Goal: Task Accomplishment & Management: Manage account settings

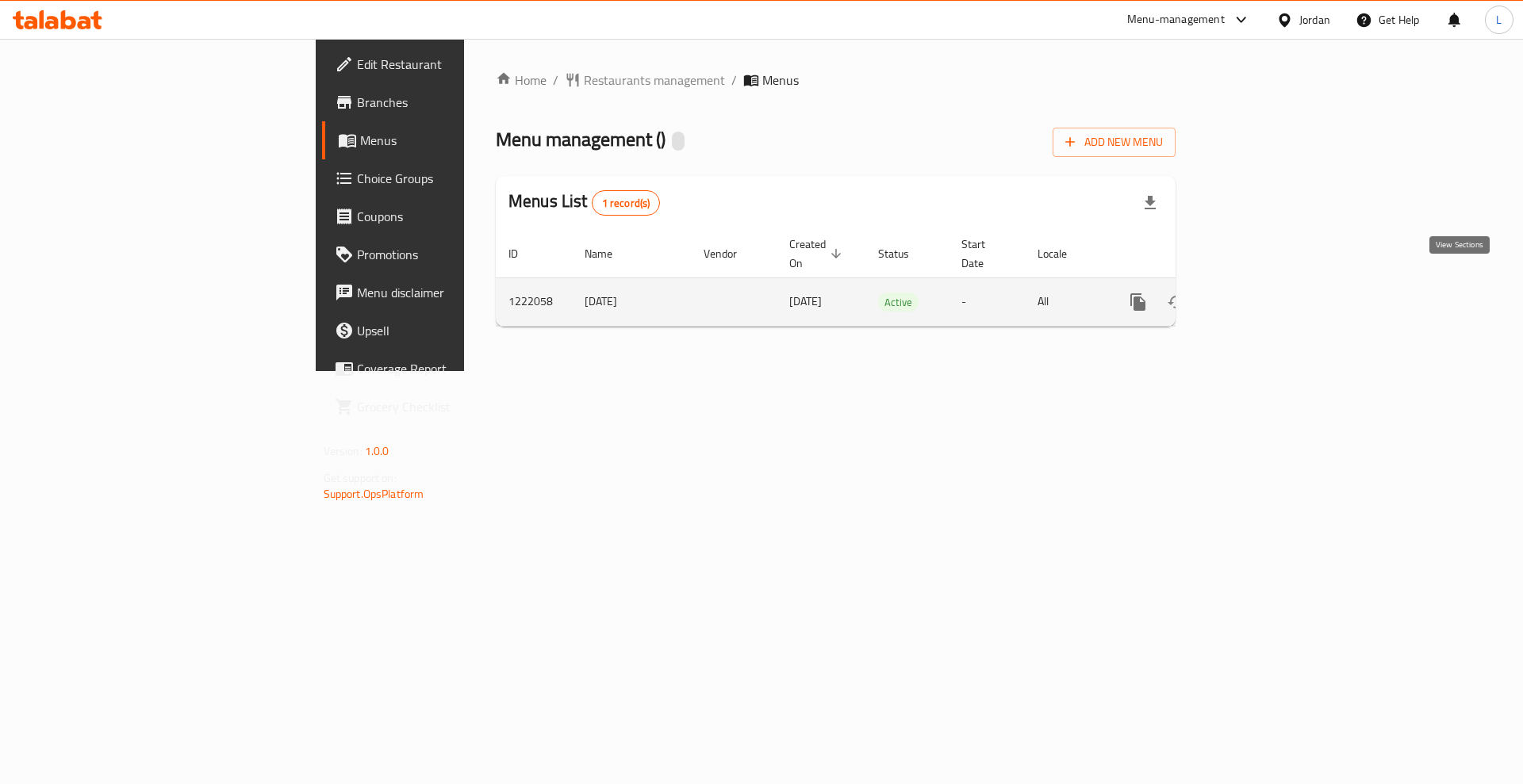
click at [1271, 283] on link "enhanced table" at bounding box center [1253, 302] width 38 height 38
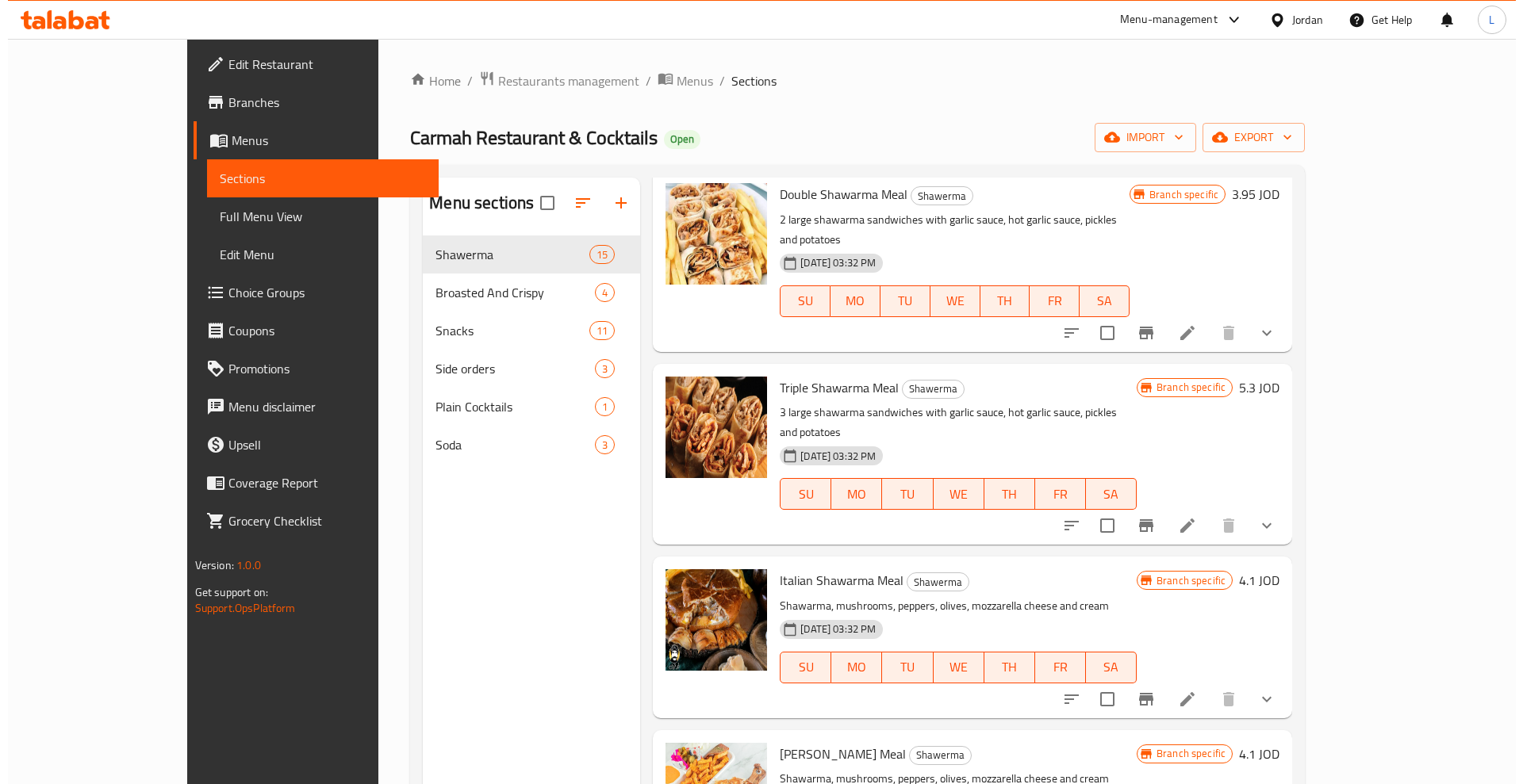
scroll to position [991, 0]
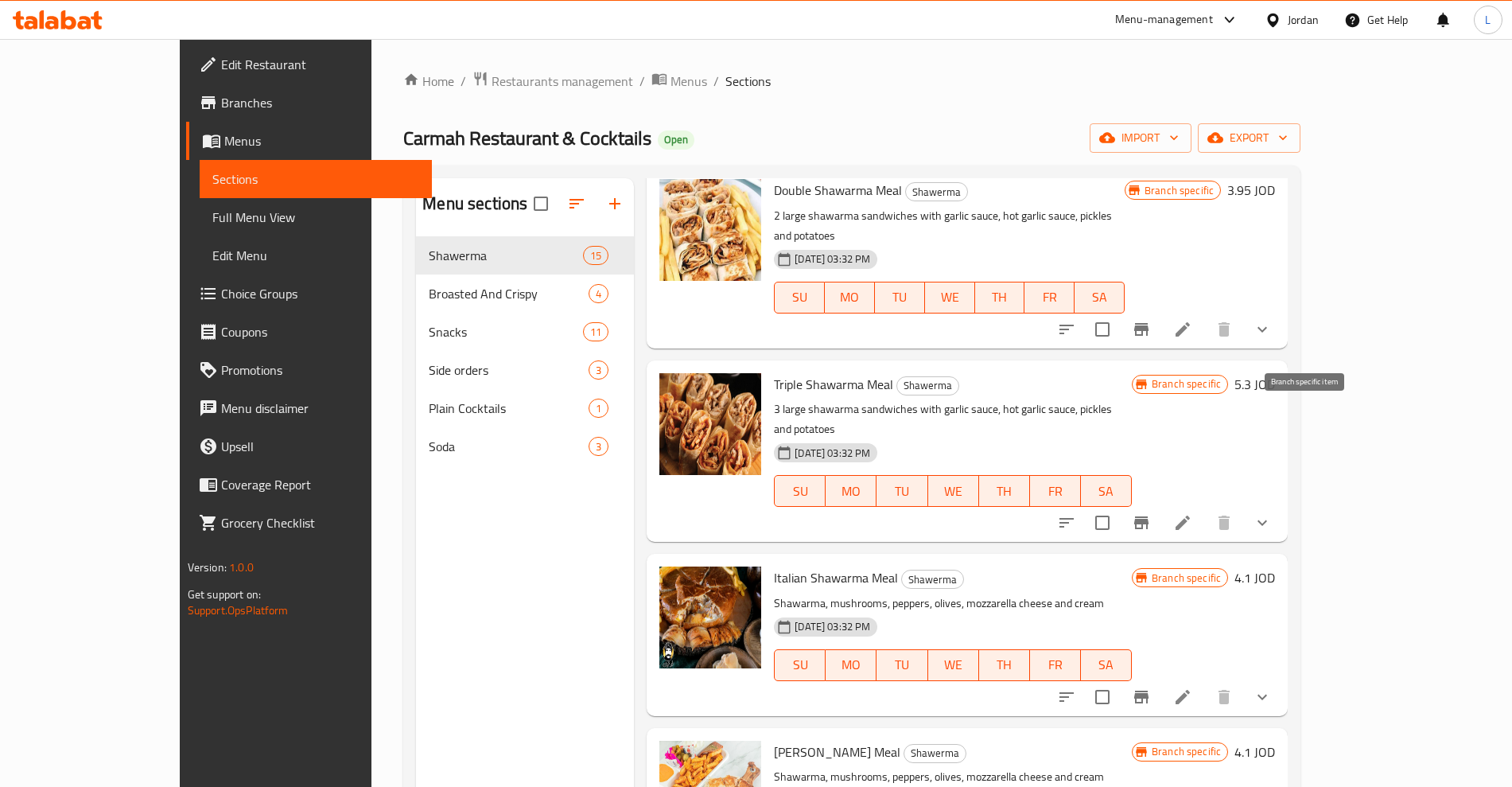
click at [1152, 513] on icon "Branch-specific-item" at bounding box center [1142, 523] width 19 height 19
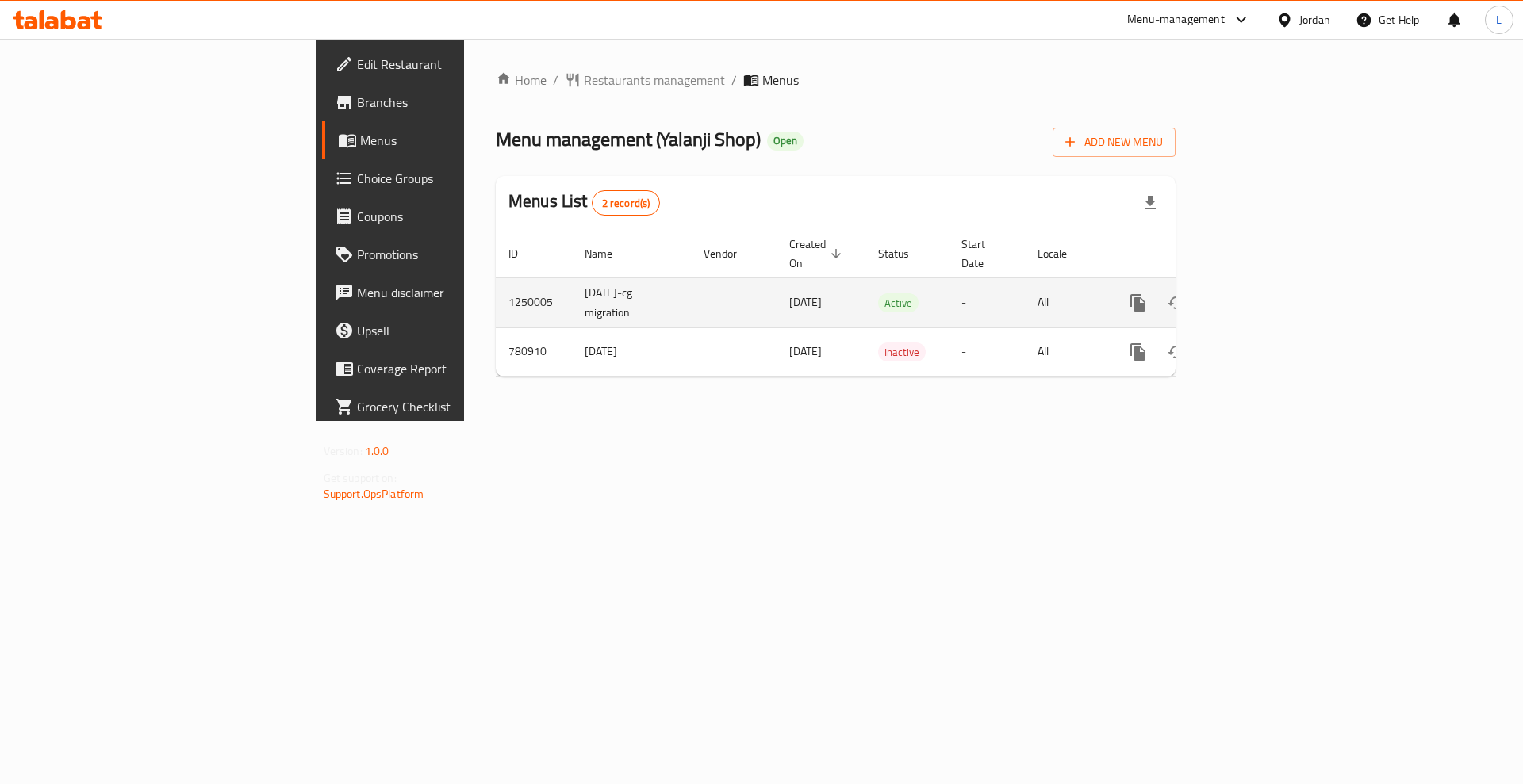
click at [1271, 284] on link "enhanced table" at bounding box center [1253, 303] width 38 height 38
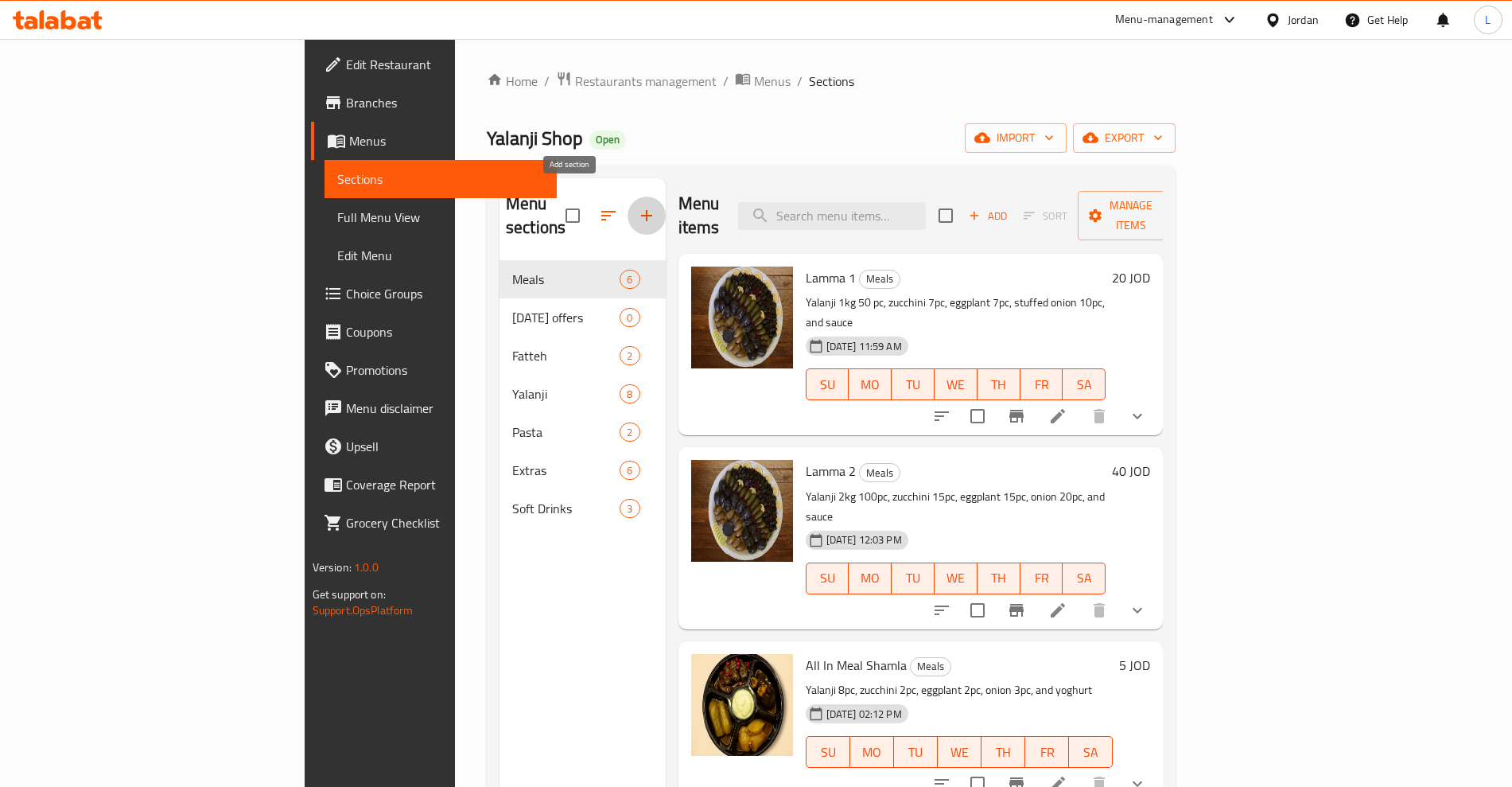
click at [638, 210] on icon "button" at bounding box center [647, 216] width 19 height 19
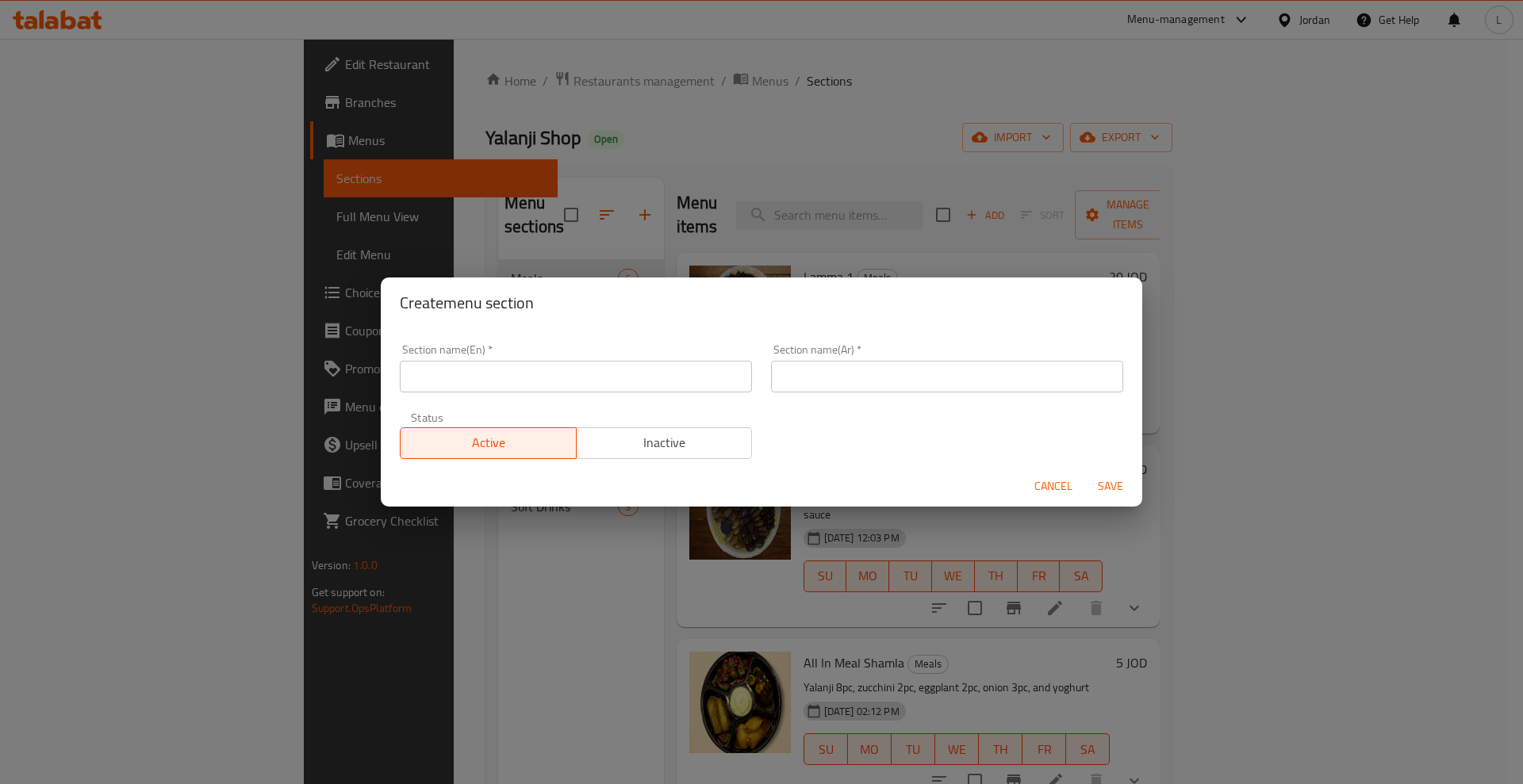
click at [533, 395] on div "Section name(En)   * Section name(En) *" at bounding box center [575, 368] width 372 height 67
click at [520, 369] on input "text" at bounding box center [575, 377] width 352 height 31
type input "1 JD Offer"
click at [823, 388] on input "text" at bounding box center [947, 377] width 352 height 31
type input "عرض الدينار"
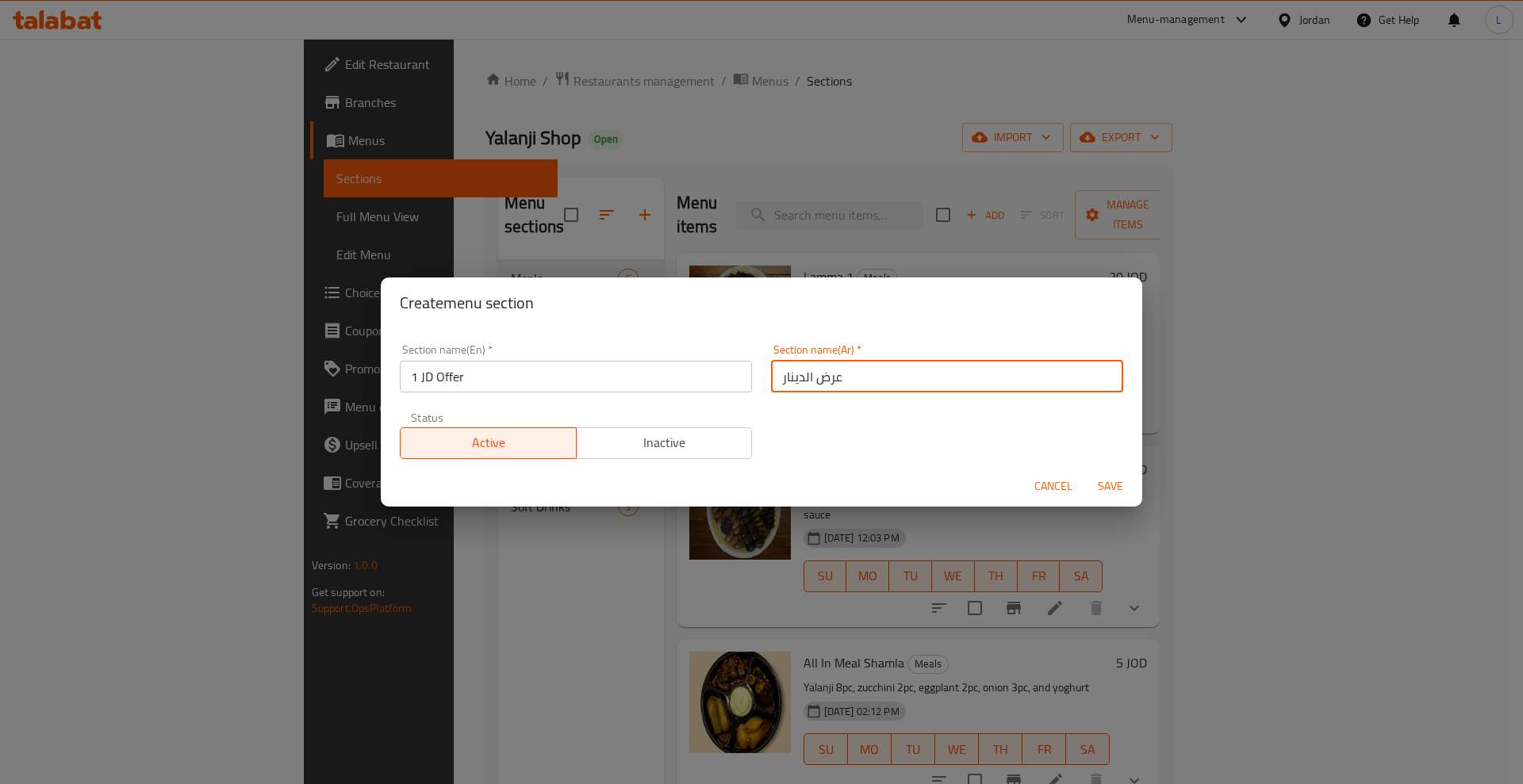
click at [1105, 482] on span "Save" at bounding box center [1110, 486] width 38 height 20
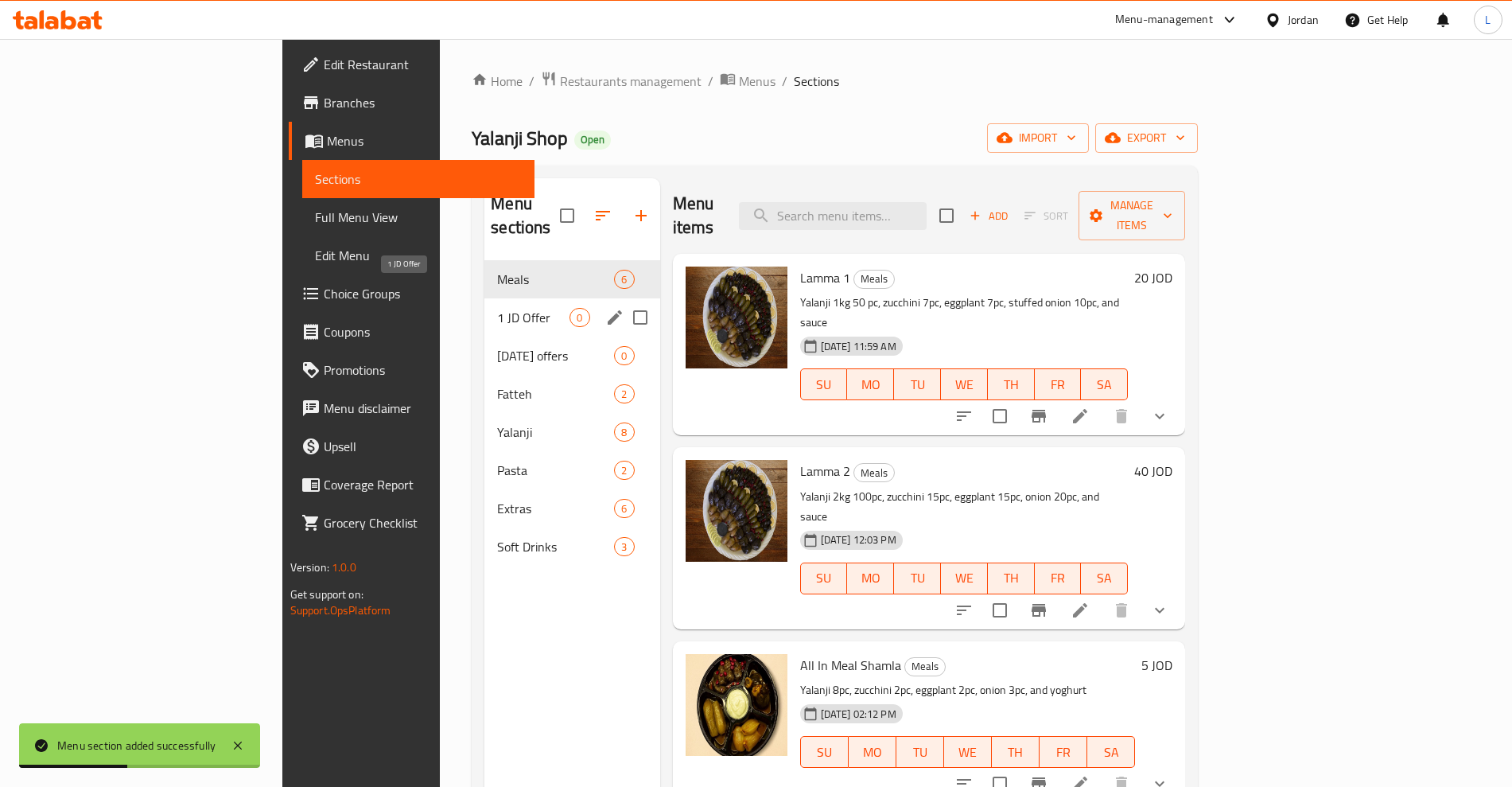
click at [497, 308] on span "1 JD Offer" at bounding box center [533, 318] width 73 height 19
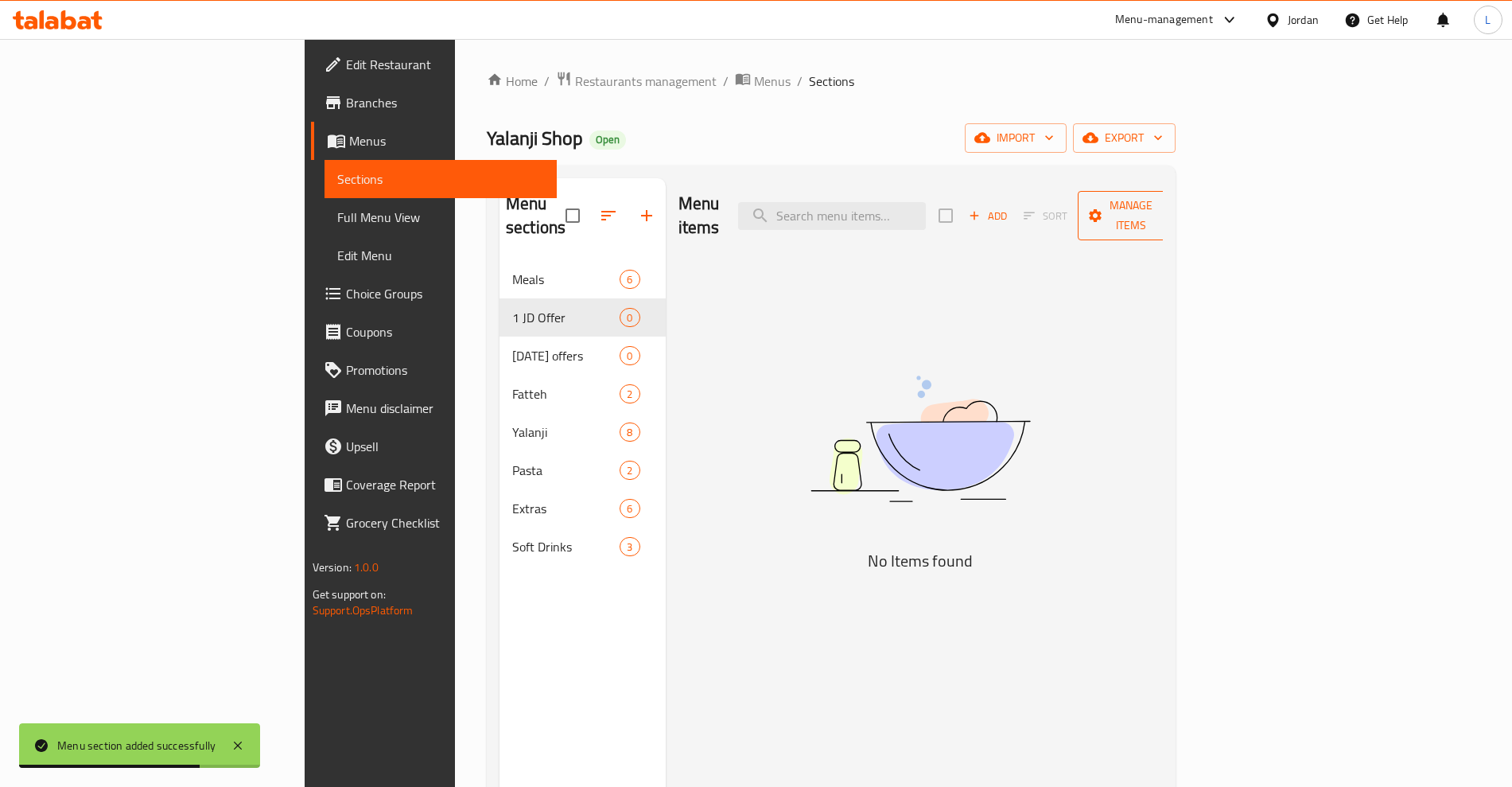
click at [1172, 211] on span "Manage items" at bounding box center [1131, 215] width 82 height 39
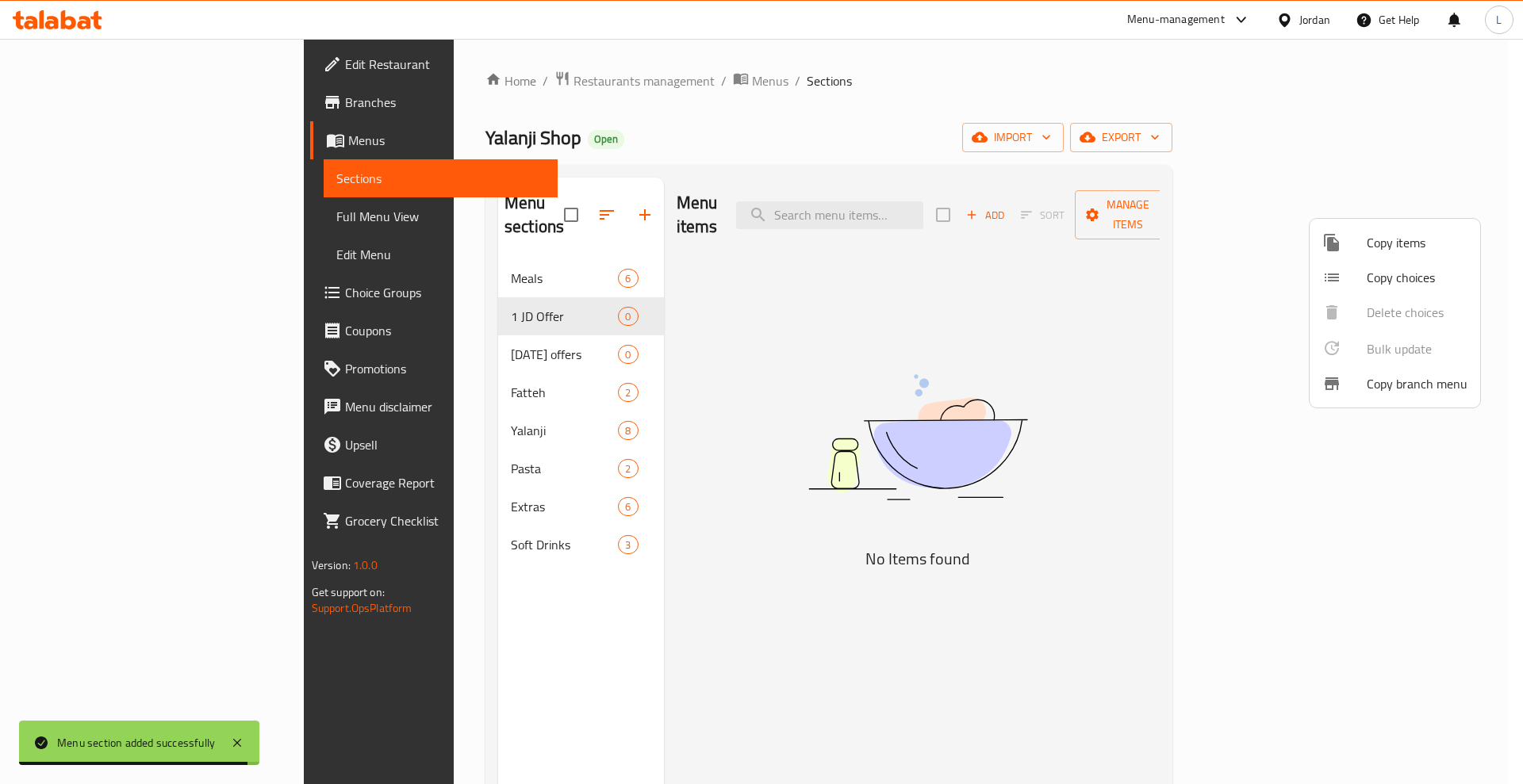
click at [1379, 250] on span "Copy items" at bounding box center [1416, 243] width 101 height 19
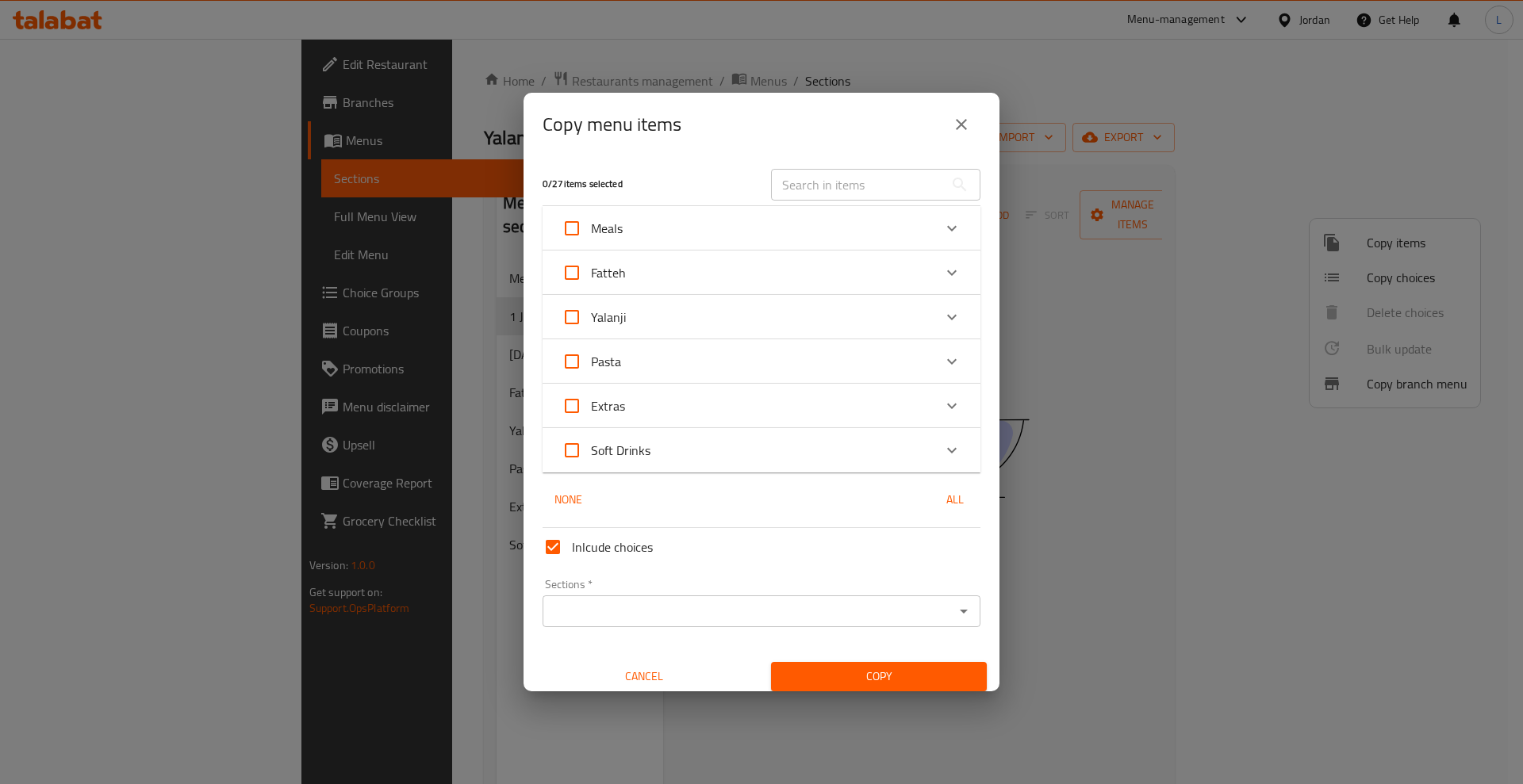
click at [942, 311] on icon "Expand" at bounding box center [952, 317] width 19 height 19
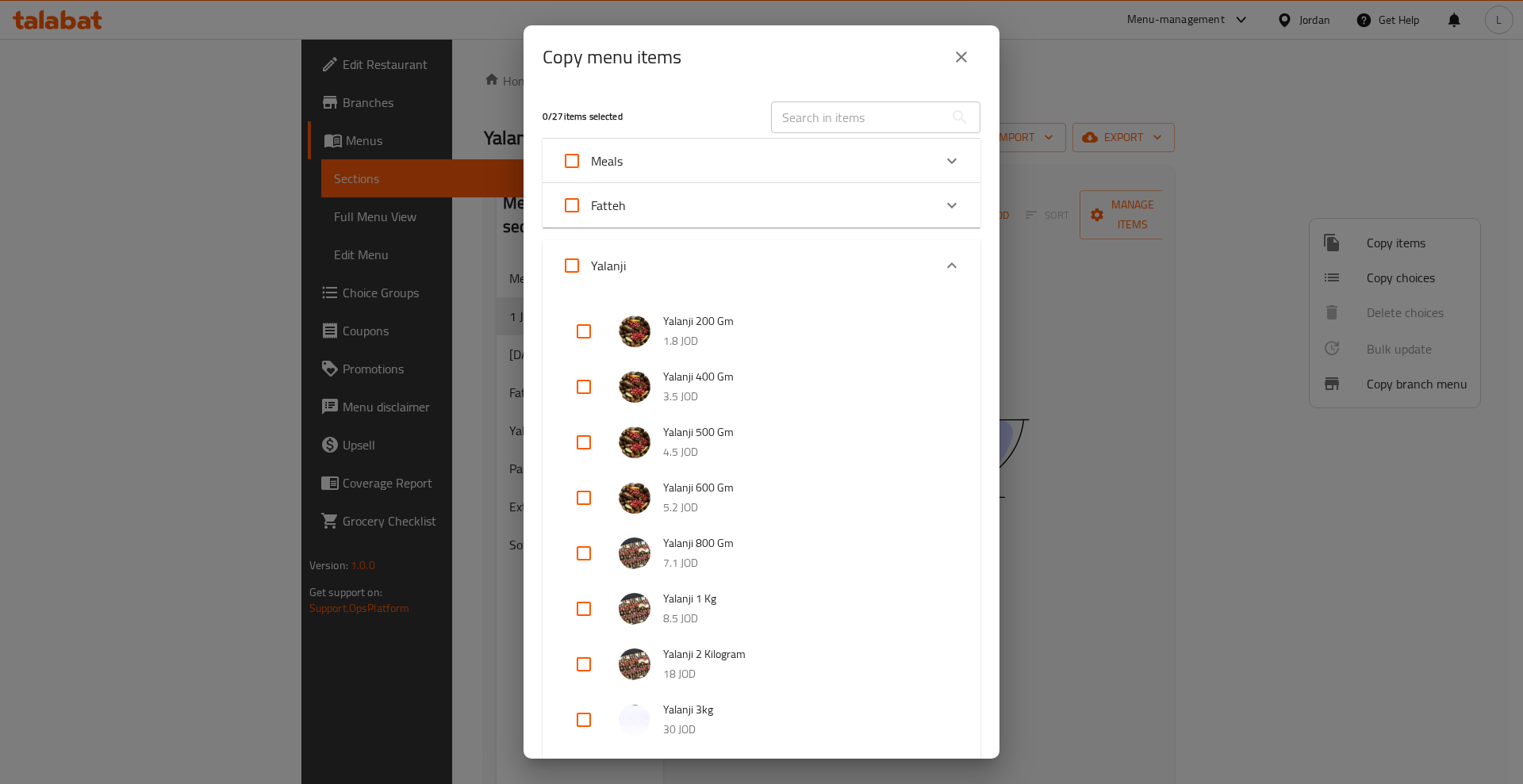
click at [589, 332] on input "checkbox" at bounding box center [584, 331] width 38 height 38
checkbox input "true"
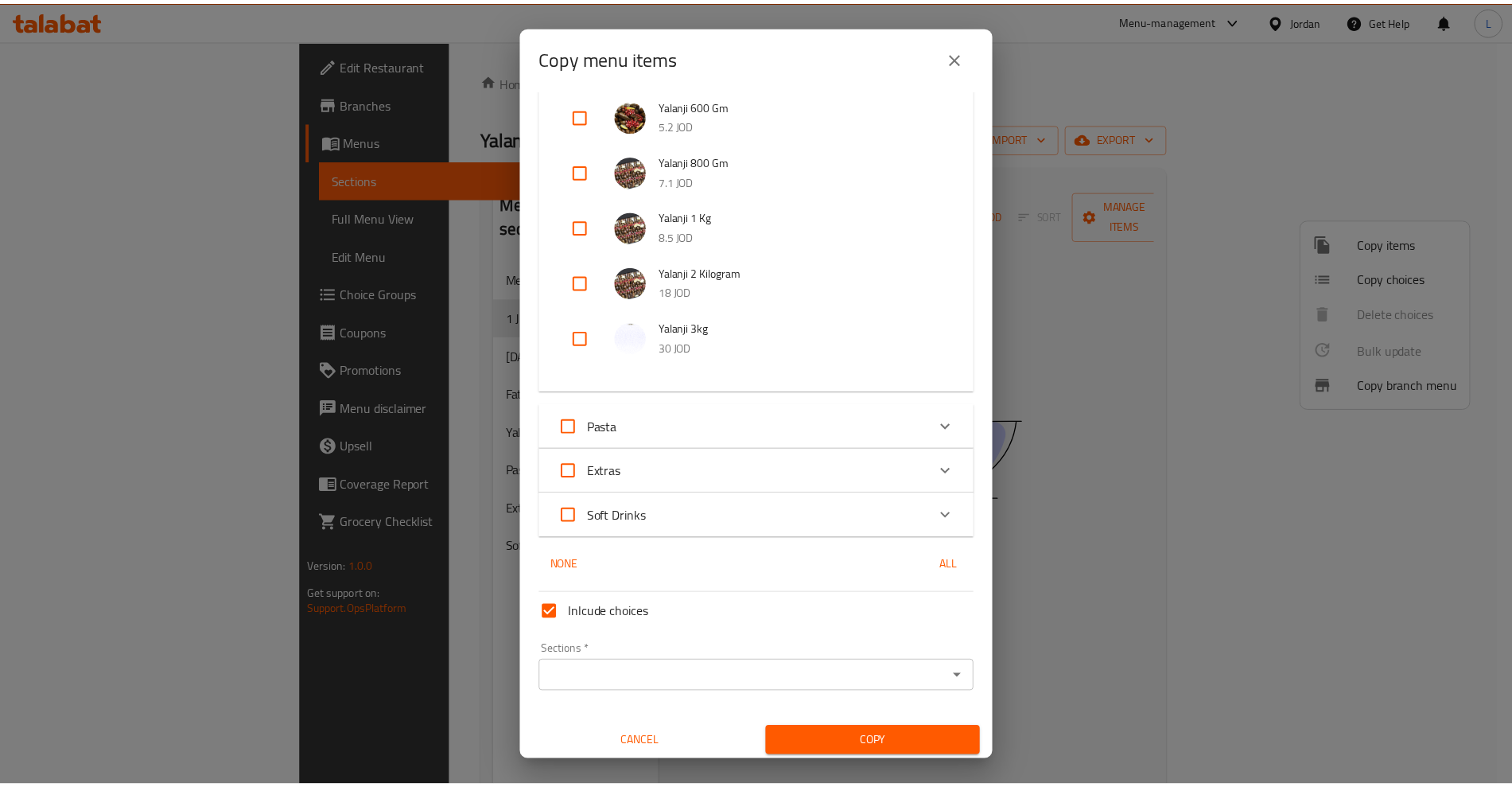
scroll to position [390, 0]
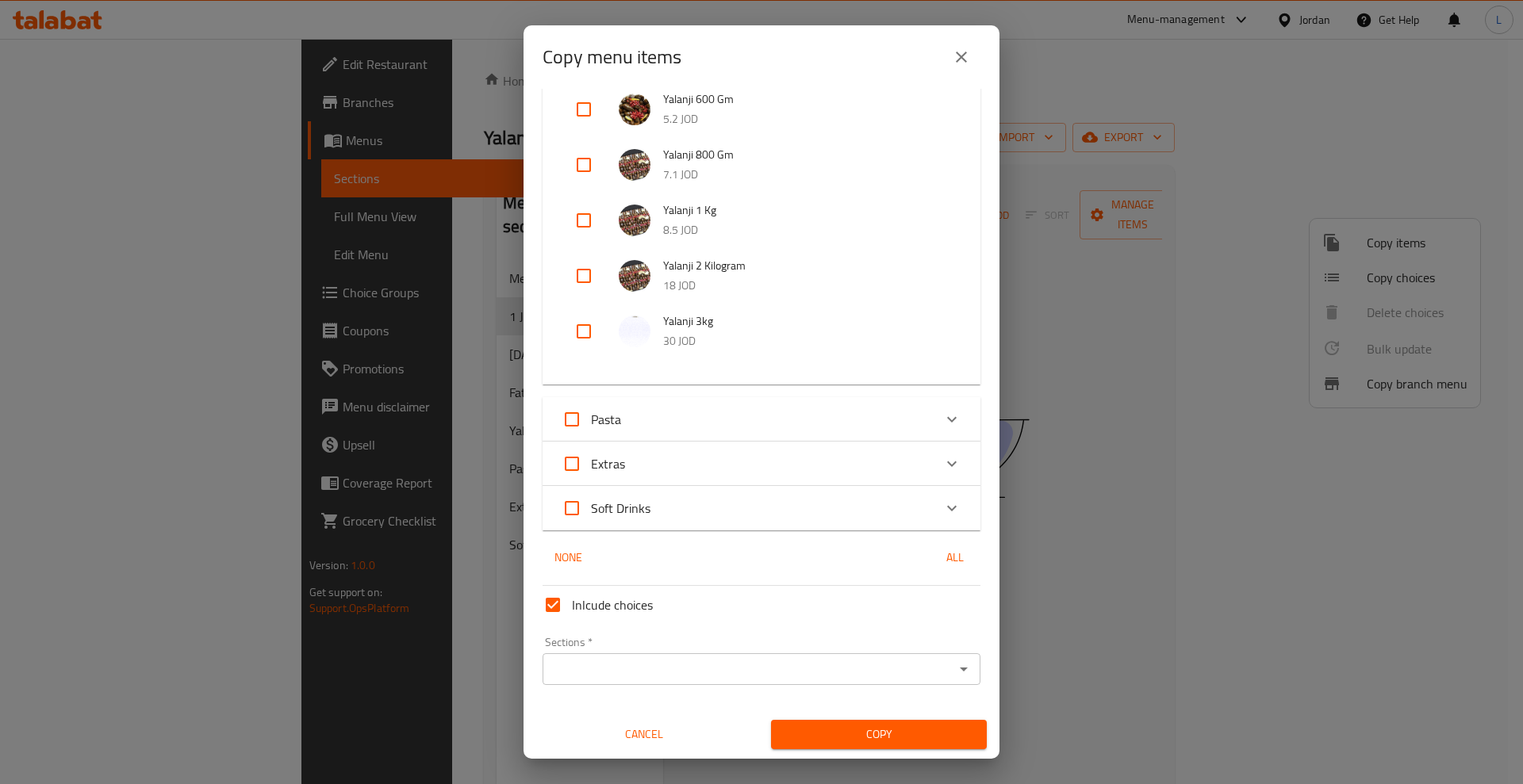
drag, startPoint x: 652, startPoint y: 671, endPoint x: 656, endPoint y: 657, distance: 14.6
click at [653, 670] on input "Sections   *" at bounding box center [748, 669] width 402 height 22
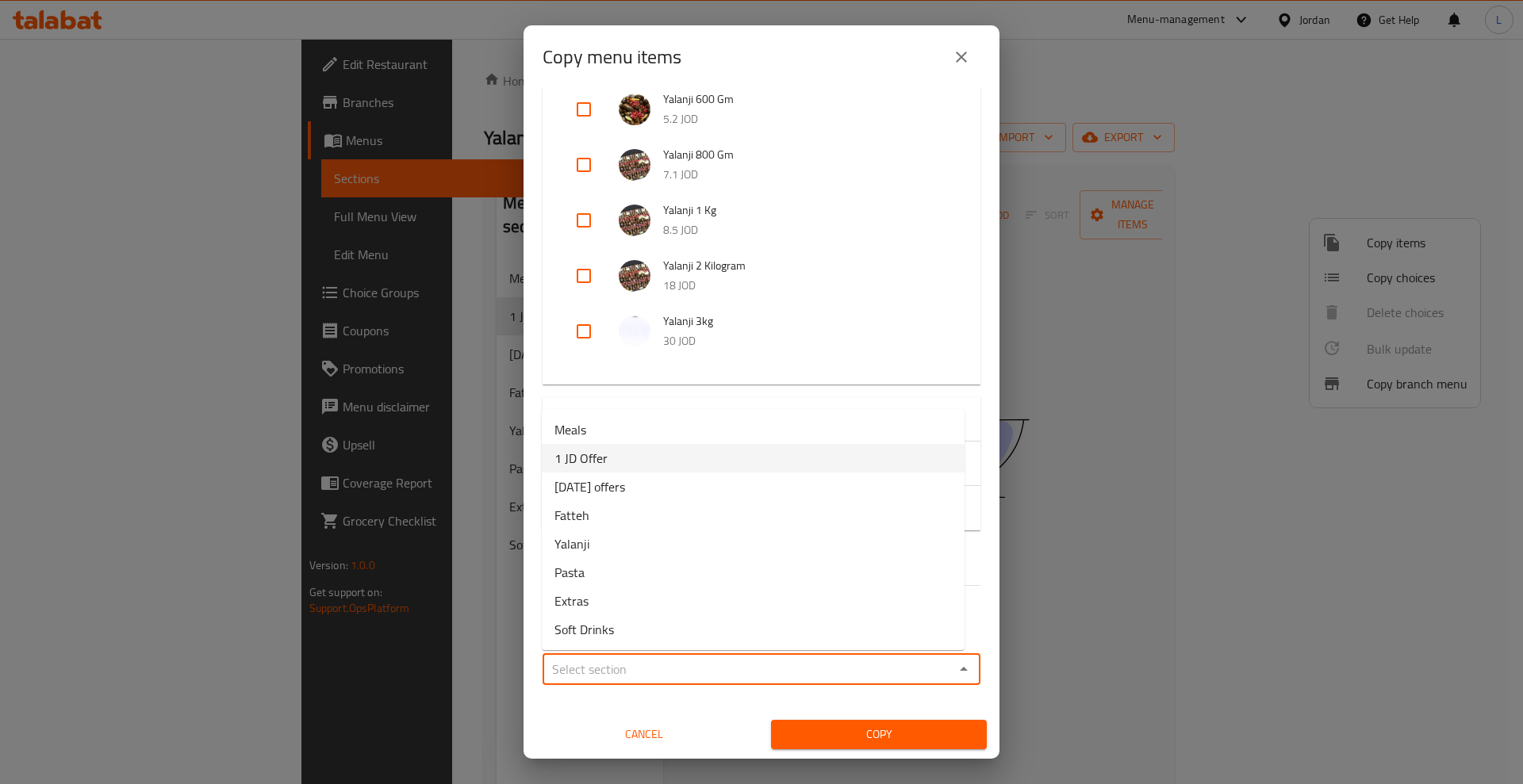
drag, startPoint x: 581, startPoint y: 457, endPoint x: 904, endPoint y: 648, distance: 375.2
click at [581, 458] on span "1 JD Offer" at bounding box center [581, 458] width 53 height 19
type input "1 JD Offer"
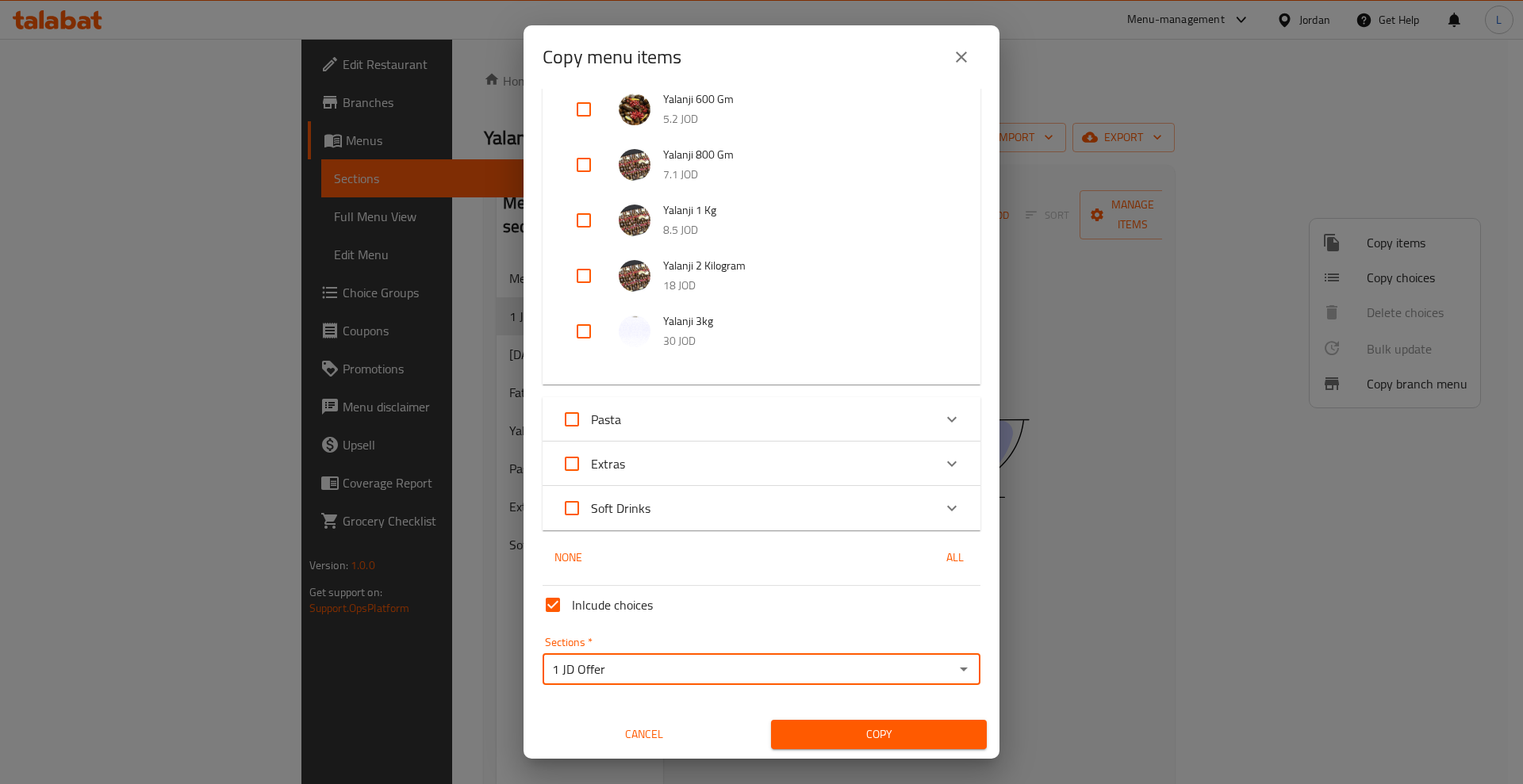
drag, startPoint x: 866, startPoint y: 736, endPoint x: 926, endPoint y: 636, distance: 116.6
click at [866, 736] on span "Copy" at bounding box center [879, 734] width 191 height 20
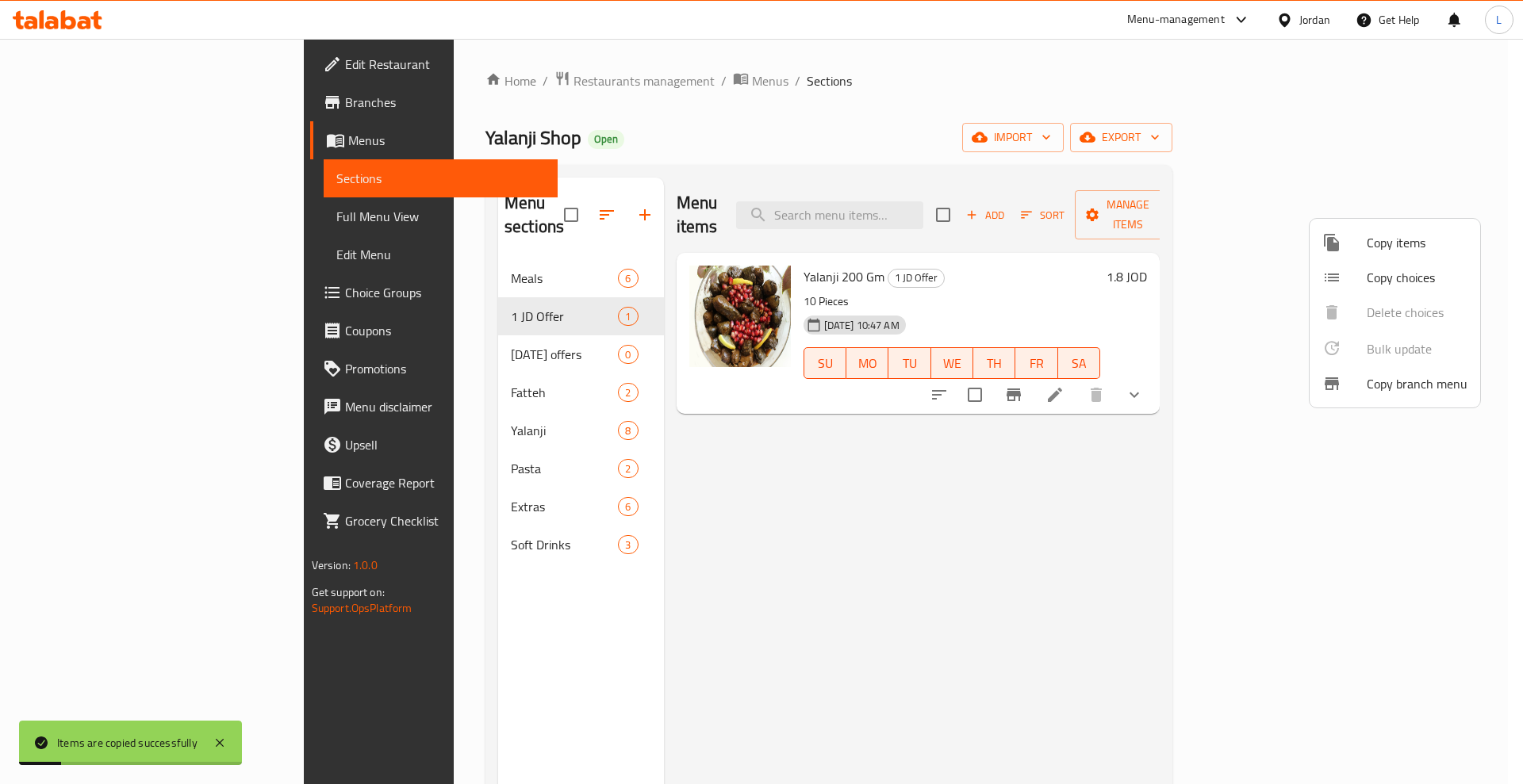
click at [1102, 421] on div at bounding box center [762, 392] width 1523 height 784
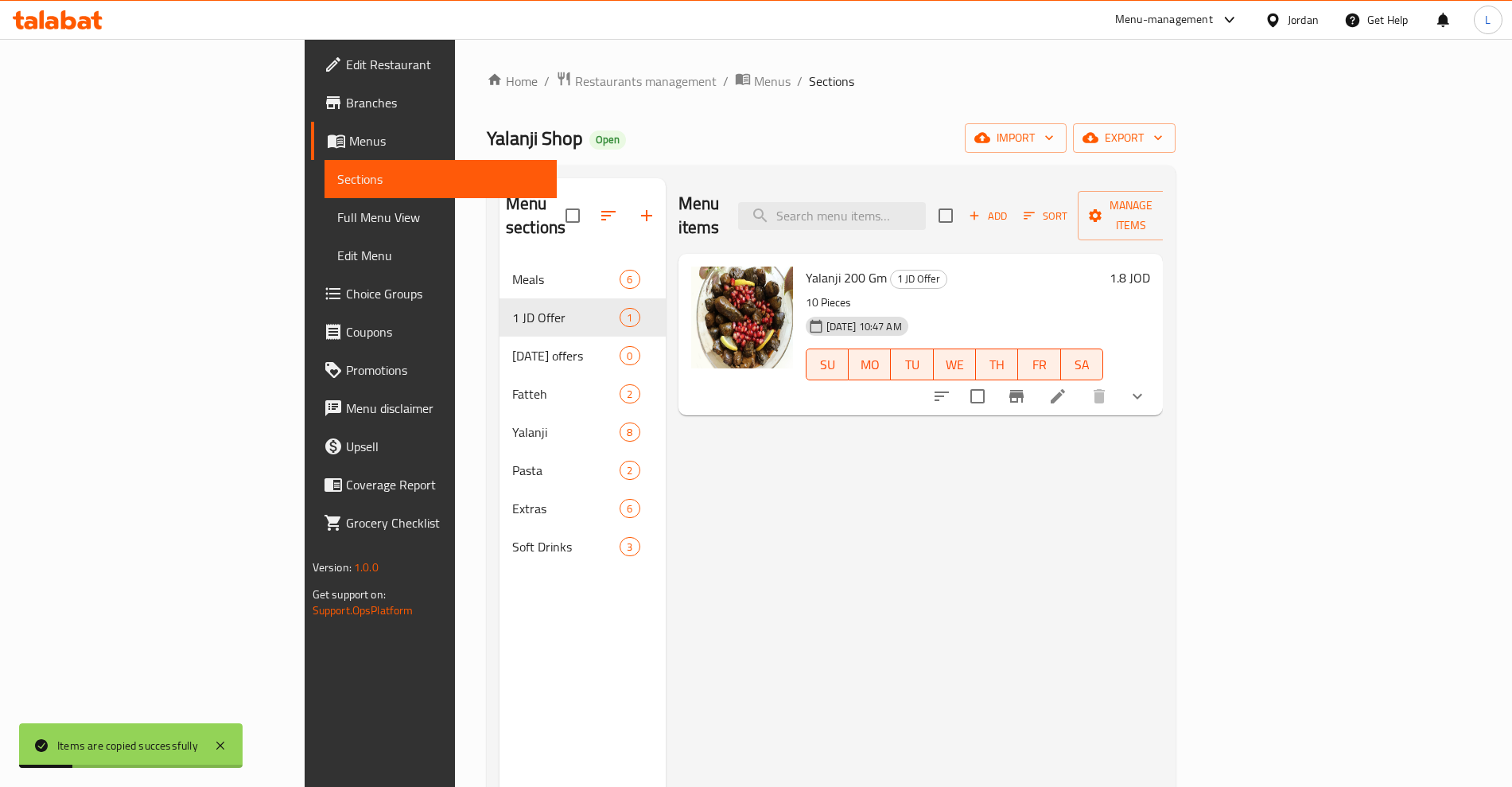
click at [1067, 387] on icon at bounding box center [1059, 397] width 19 height 19
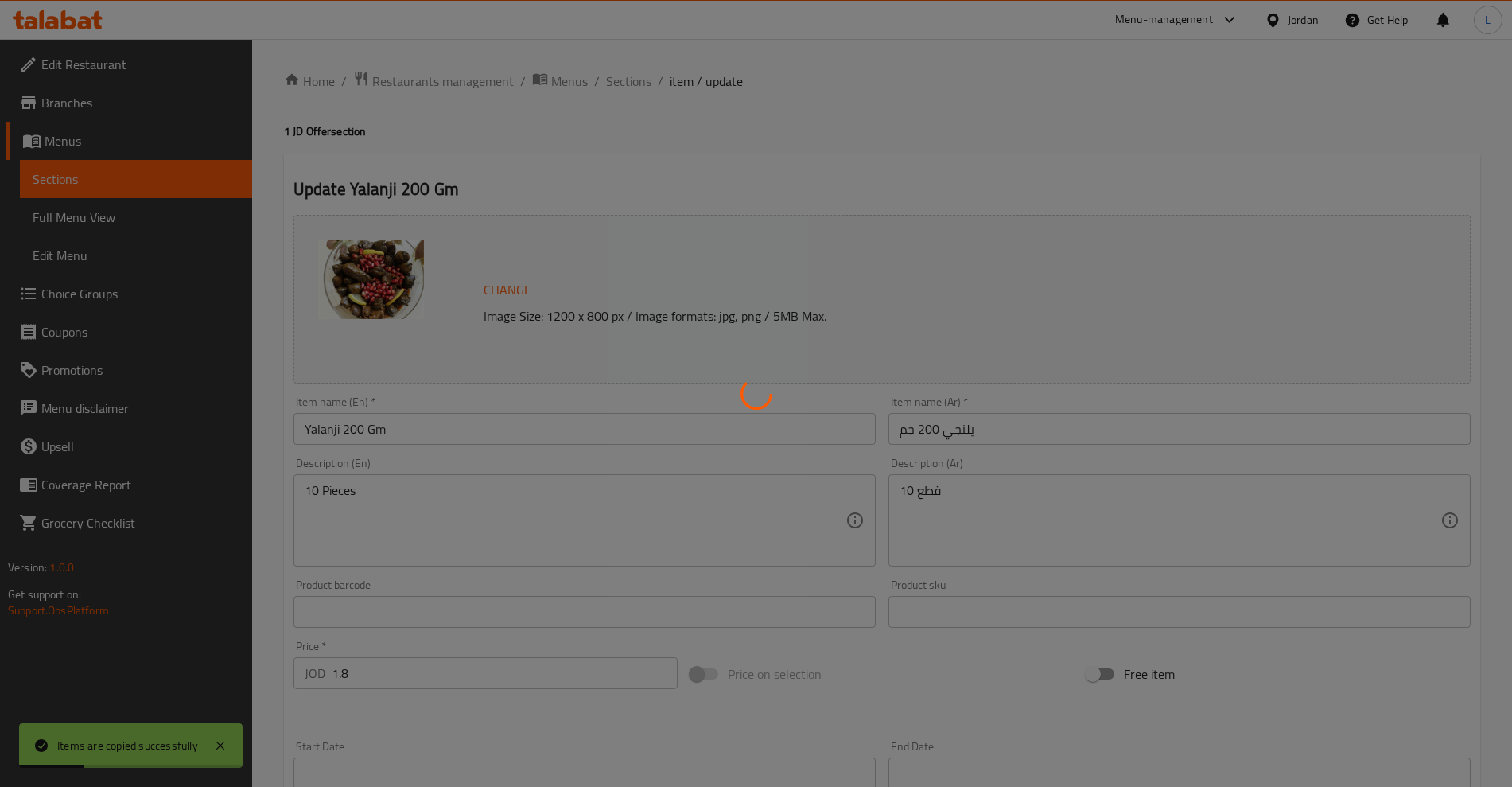
type input "إضافات"
type input "0"
type input "1"
type input "اختيارك من"
type input "1"
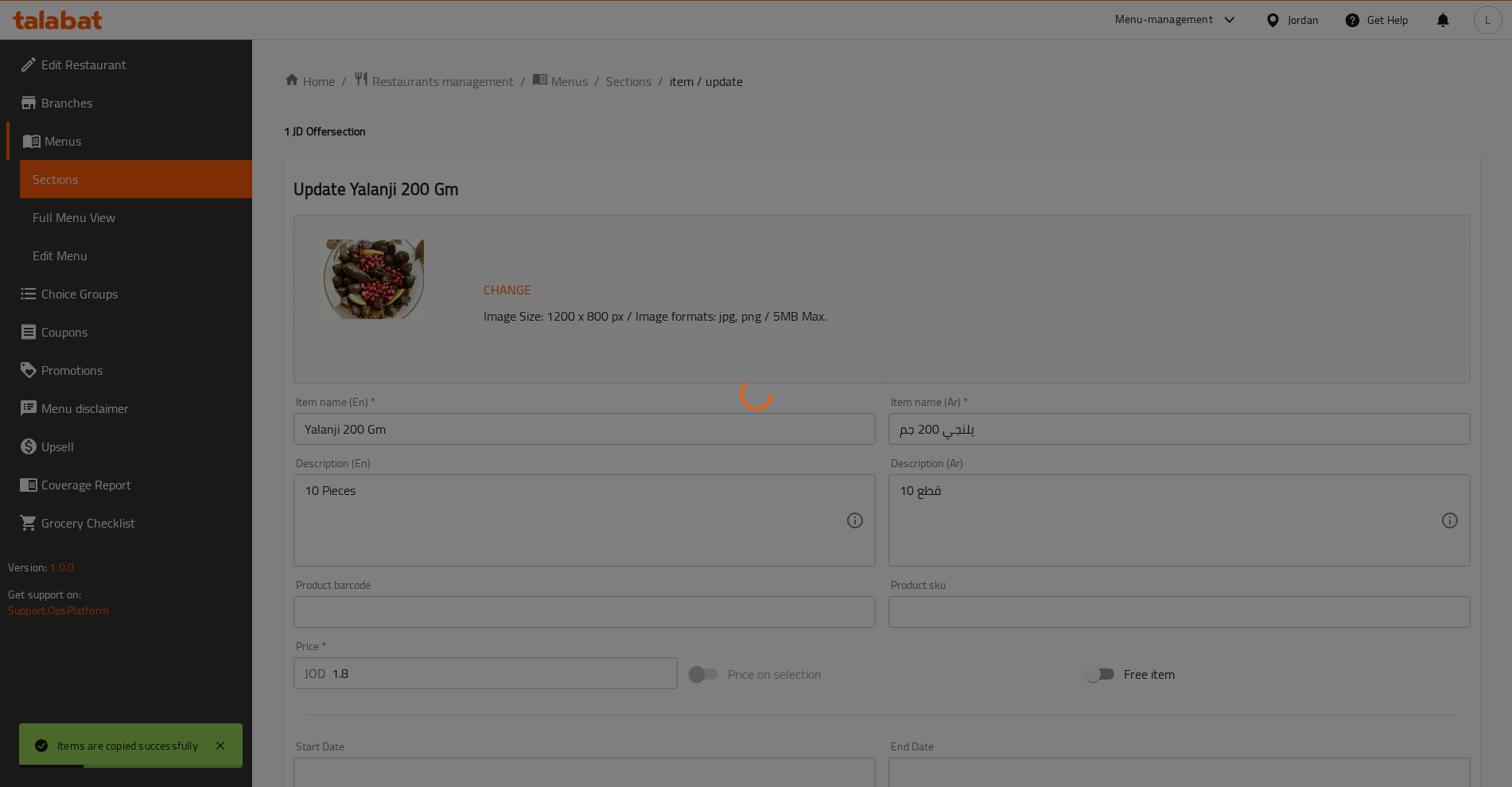
type input "1"
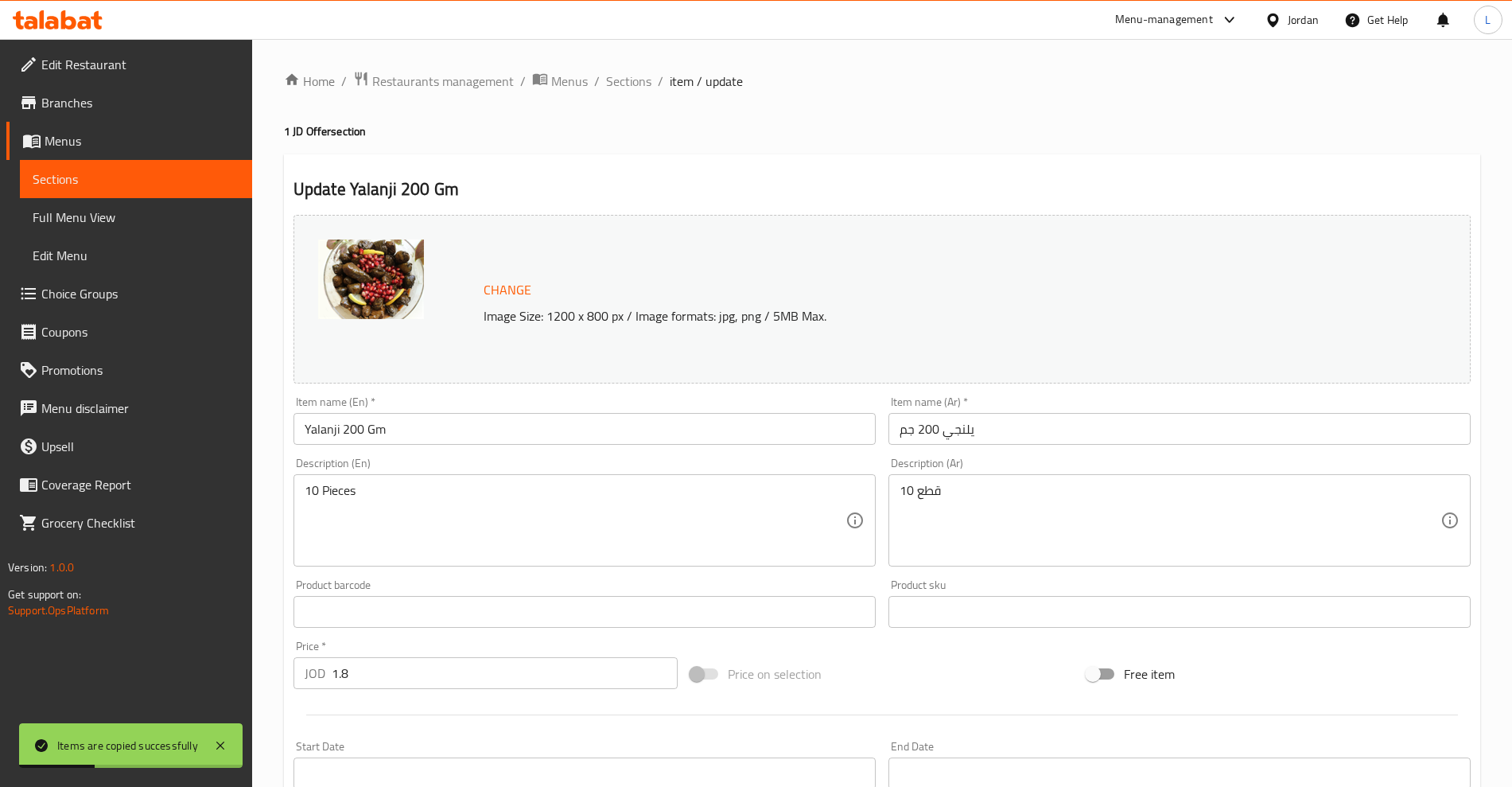
scroll to position [452, 0]
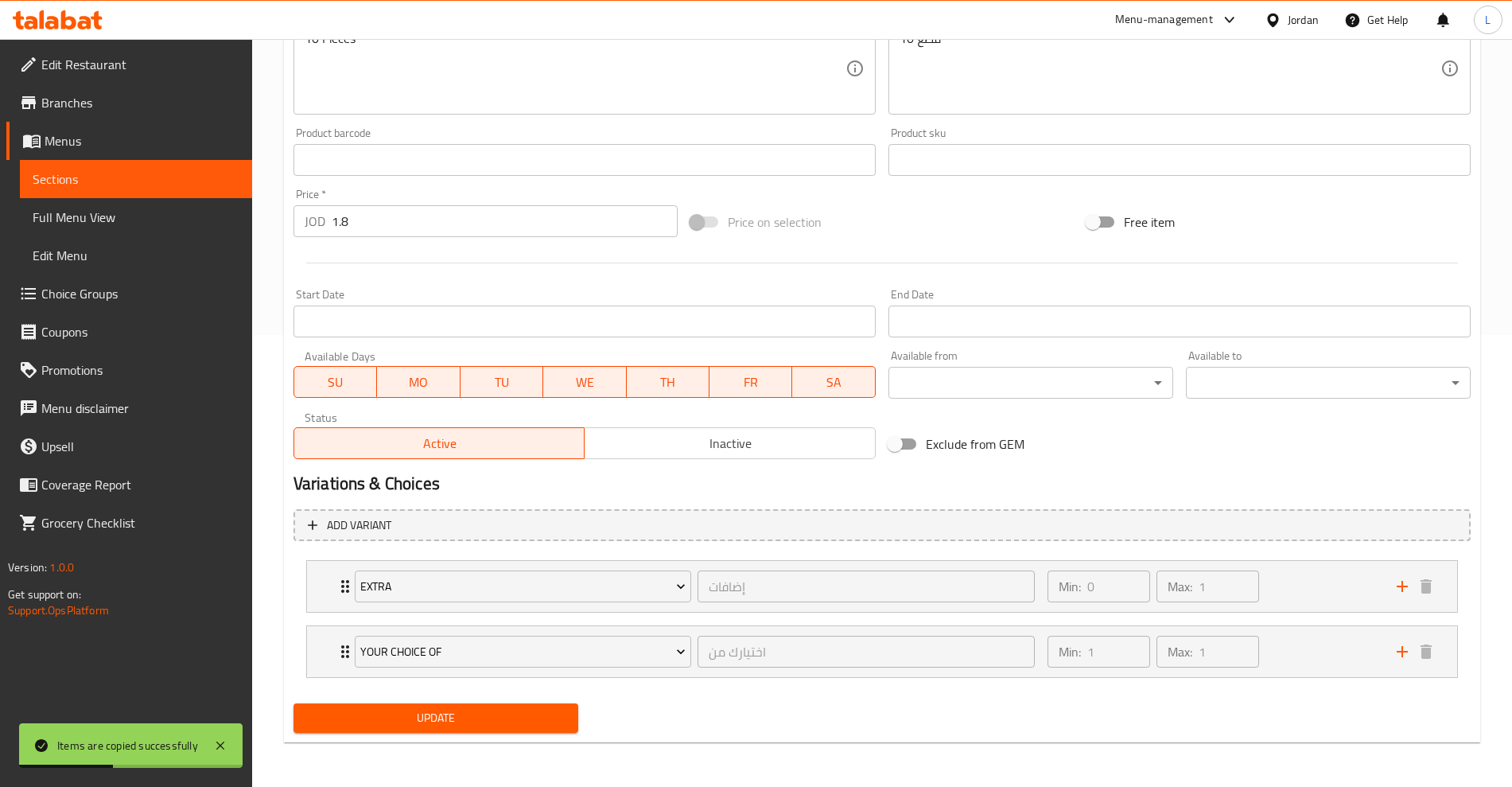
click at [442, 396] on button "MO" at bounding box center [418, 382] width 82 height 32
click at [497, 382] on span "TU" at bounding box center [502, 383] width 70 height 23
click at [559, 381] on span "WE" at bounding box center [585, 383] width 70 height 23
click at [664, 374] on span "TH" at bounding box center [667, 383] width 70 height 23
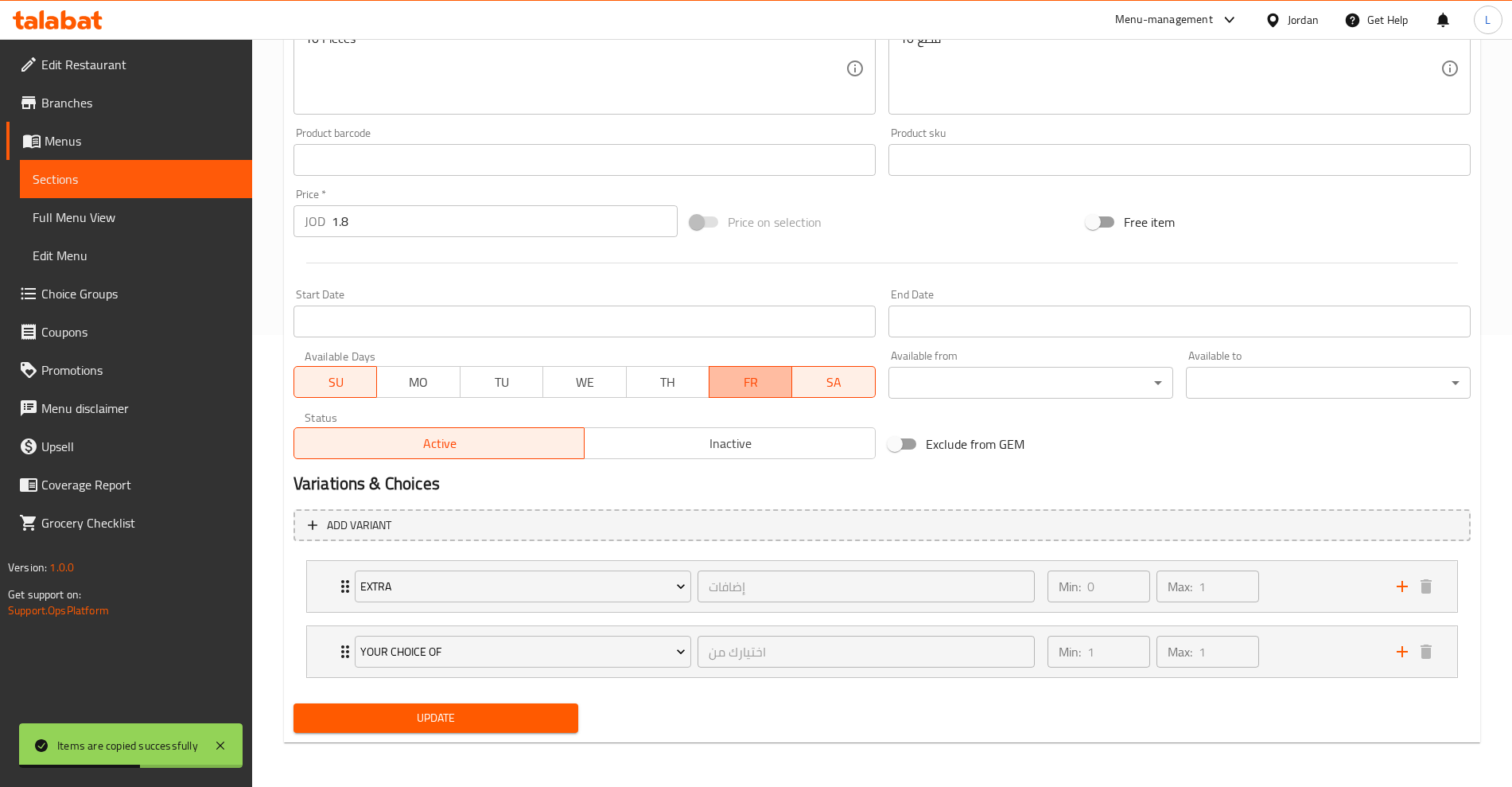
drag, startPoint x: 752, startPoint y: 381, endPoint x: 833, endPoint y: 375, distance: 81.2
click at [753, 381] on span "FR" at bounding box center [751, 383] width 70 height 23
drag, startPoint x: 833, startPoint y: 374, endPoint x: 714, endPoint y: 477, distance: 157.4
click at [833, 375] on span "SA" at bounding box center [834, 383] width 70 height 23
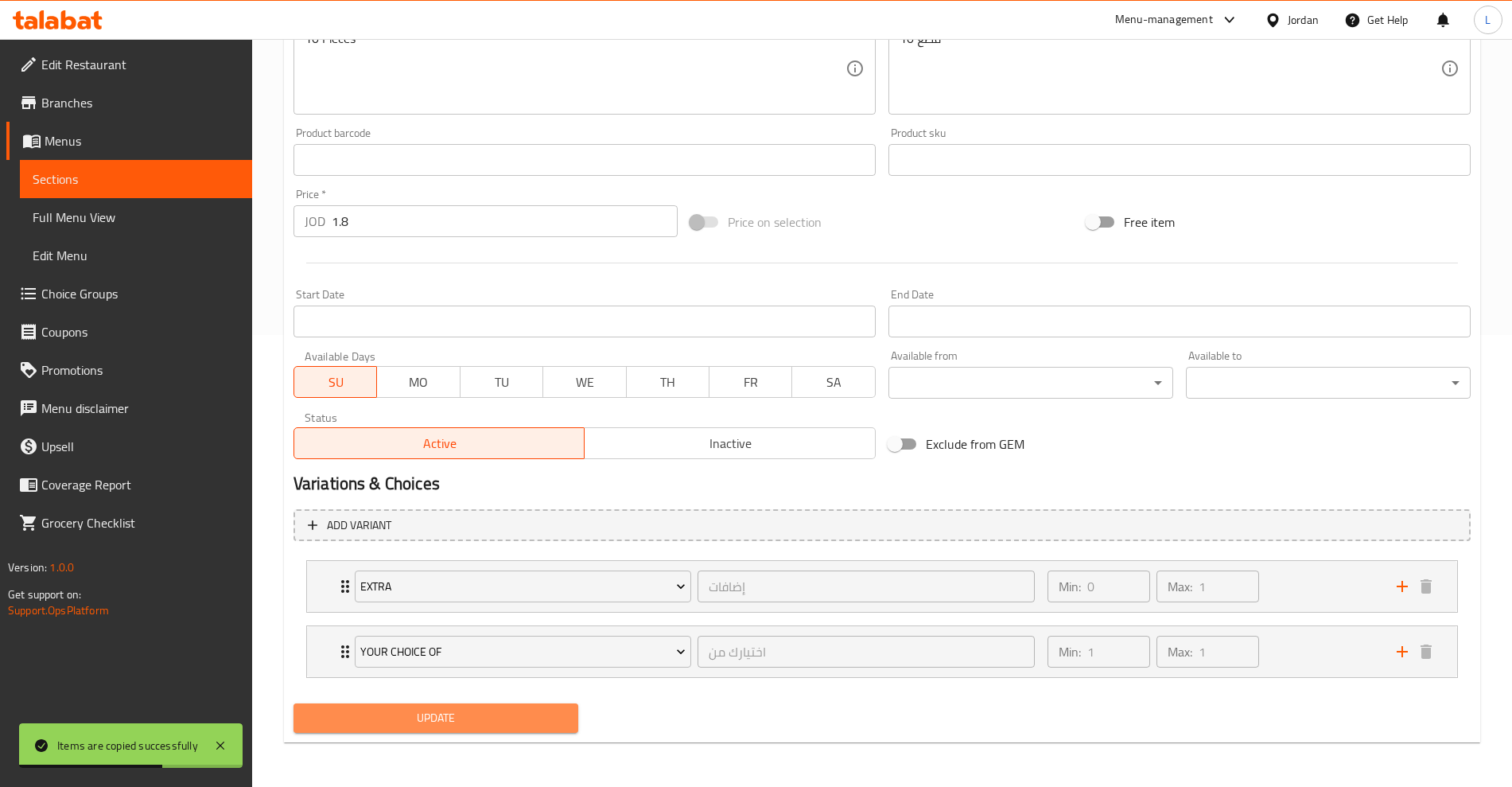
click at [445, 712] on span "Update" at bounding box center [436, 718] width 260 height 20
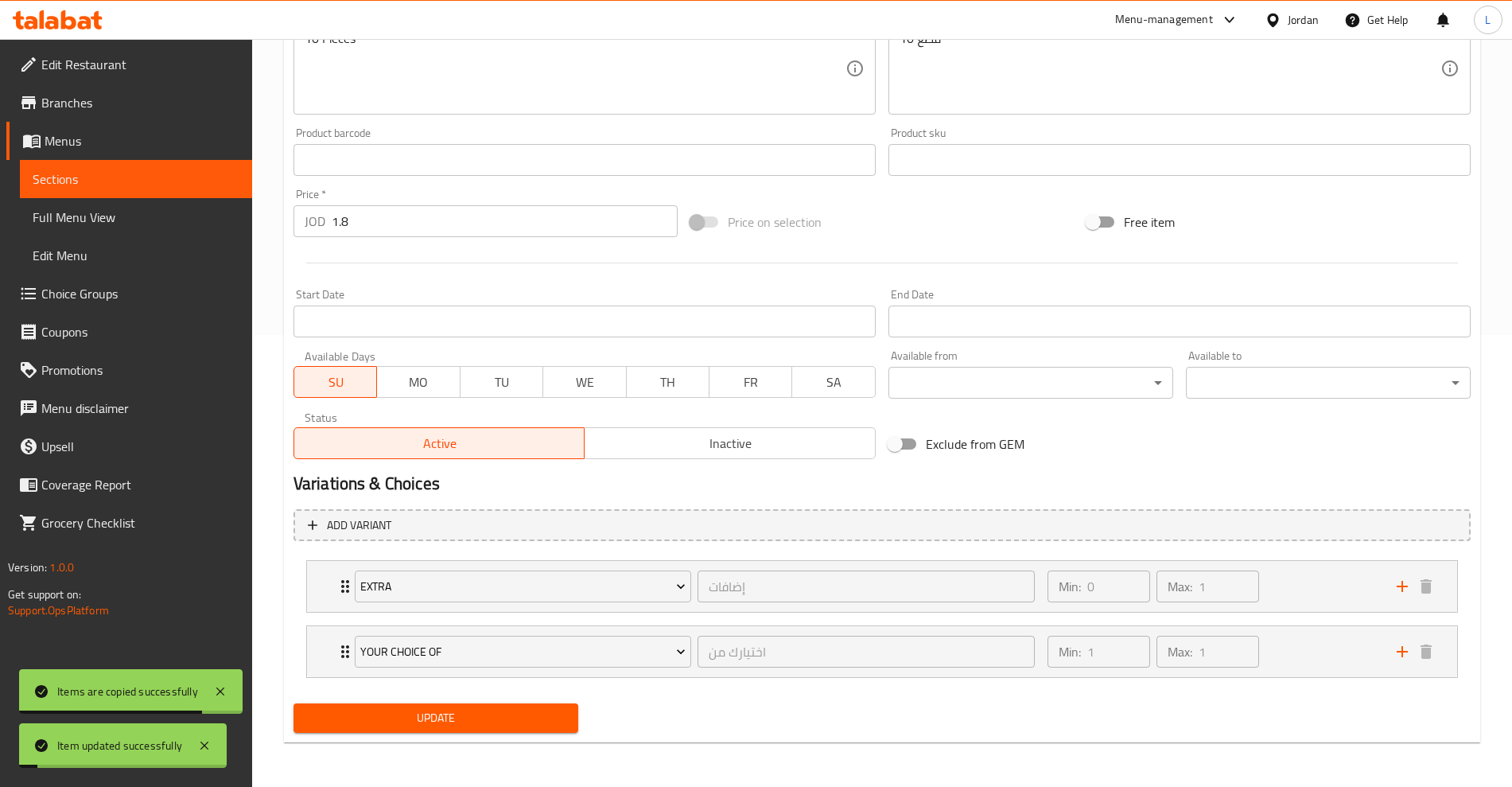
click at [107, 183] on span "Sections" at bounding box center [136, 179] width 207 height 19
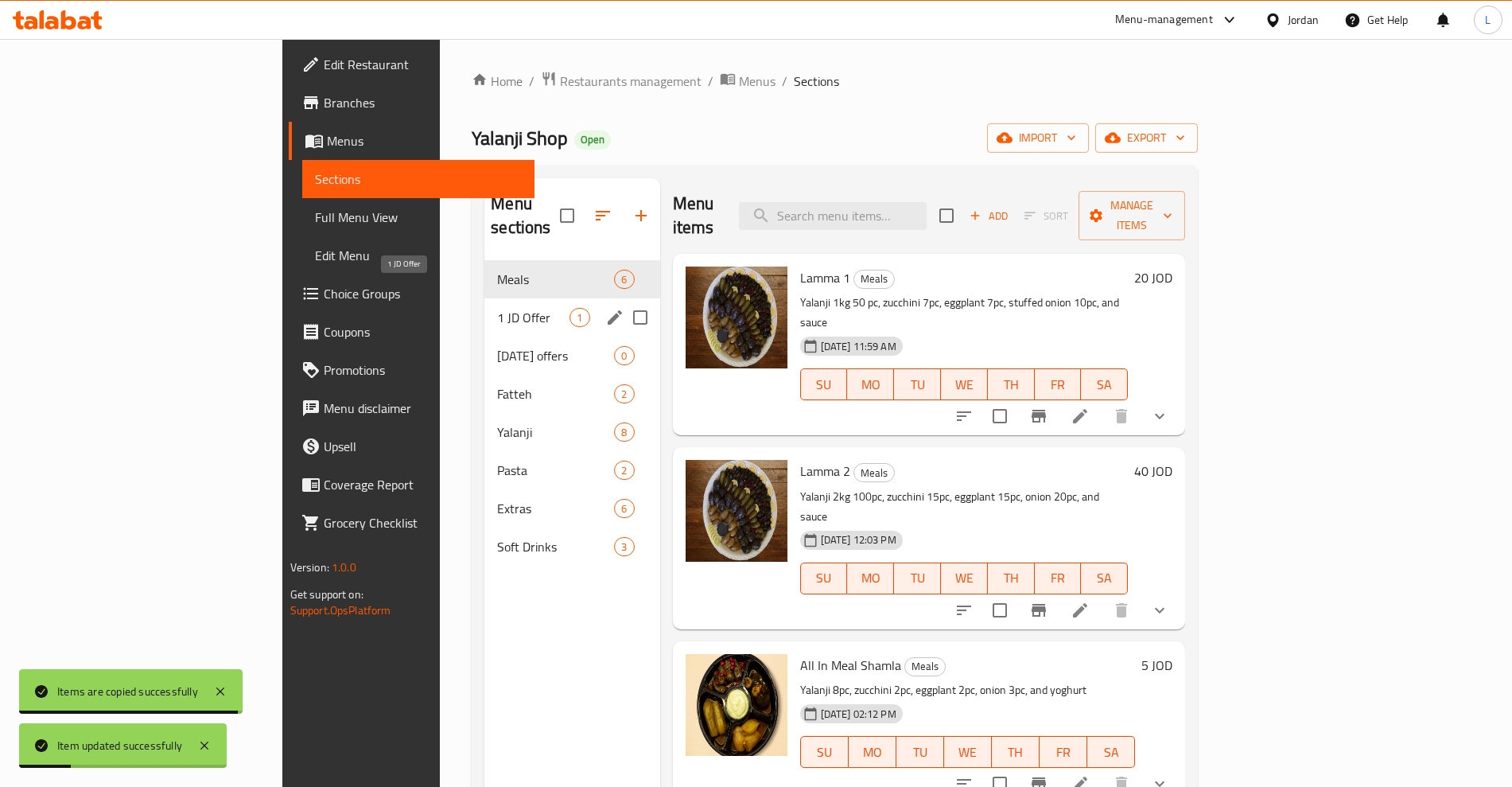
drag, startPoint x: 355, startPoint y: 286, endPoint x: 542, endPoint y: 289, distance: 187.0
click at [497, 308] on span "1 JD Offer" at bounding box center [533, 318] width 73 height 19
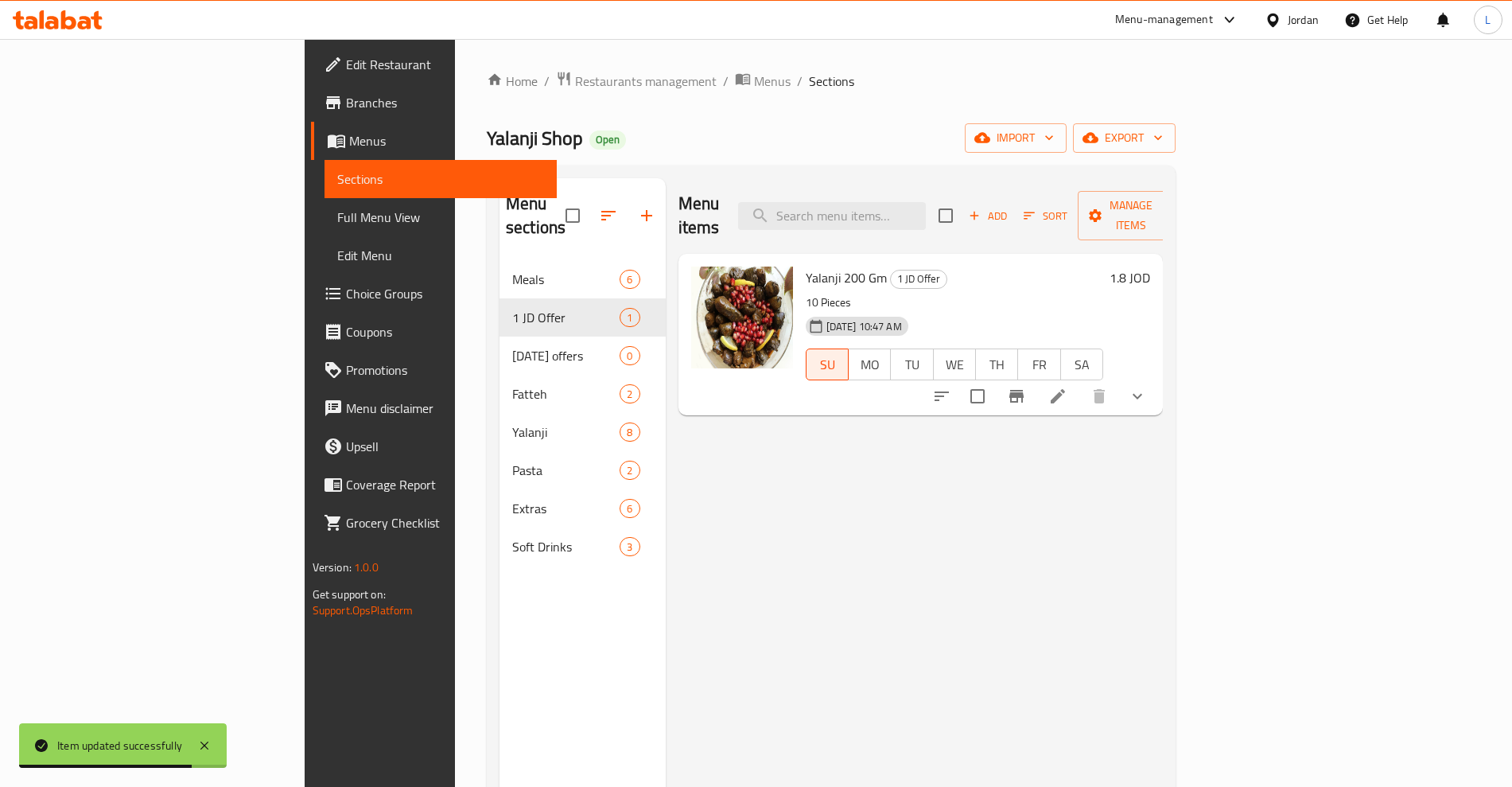
click at [1151, 267] on h6 "1.8 JOD" at bounding box center [1130, 277] width 40 height 22
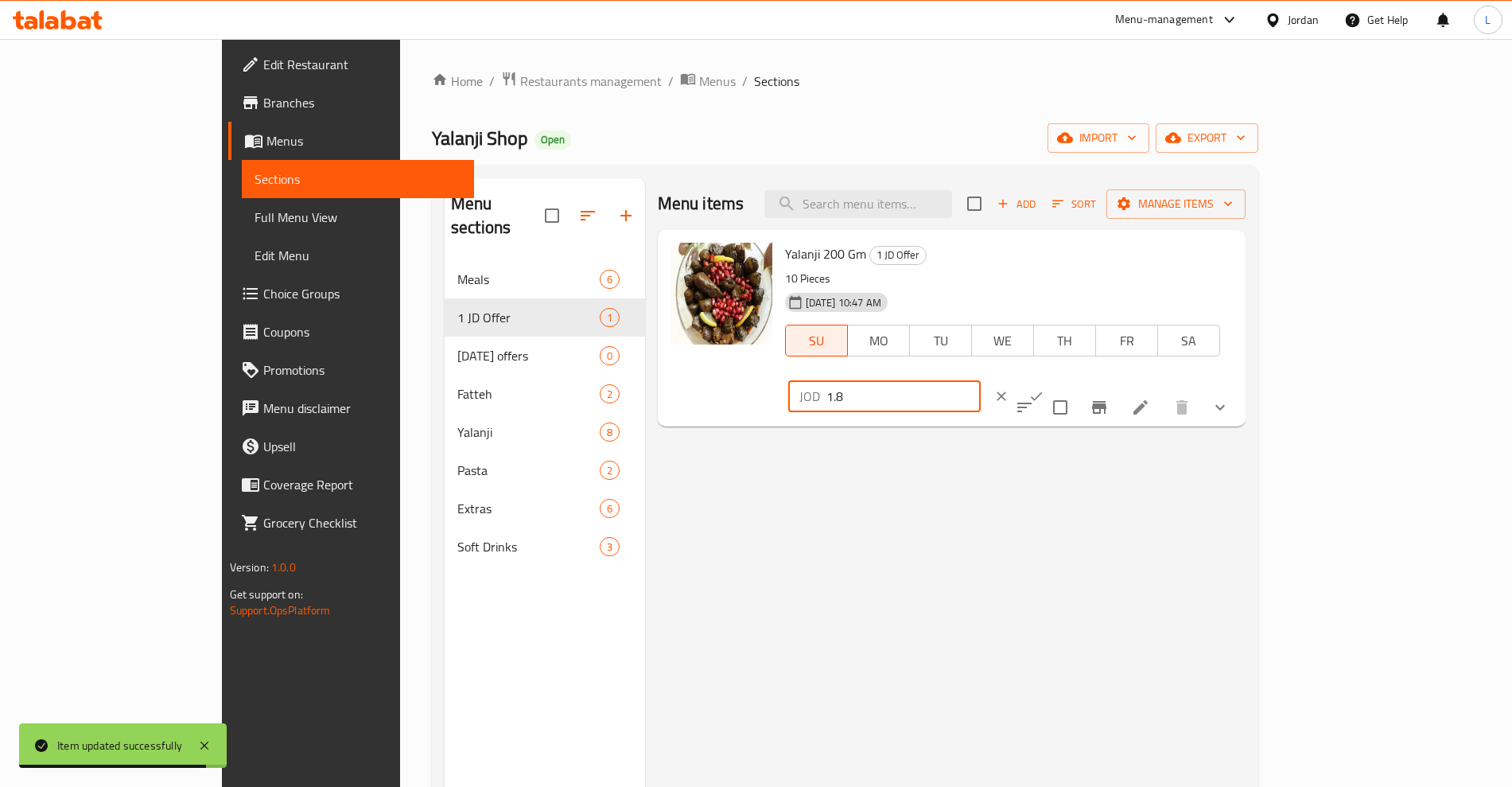
drag, startPoint x: 1280, startPoint y: 267, endPoint x: 1185, endPoint y: 293, distance: 98.5
click at [1185, 293] on div "Yalanji 200 Gm 1 JD Offer 10 Pieces 08-10-2025 10:47 AM SU MO TU WE TH FR SA JO…" at bounding box center [1009, 328] width 460 height 184
type input "2"
click at [1045, 389] on icon "ok" at bounding box center [1037, 397] width 16 height 16
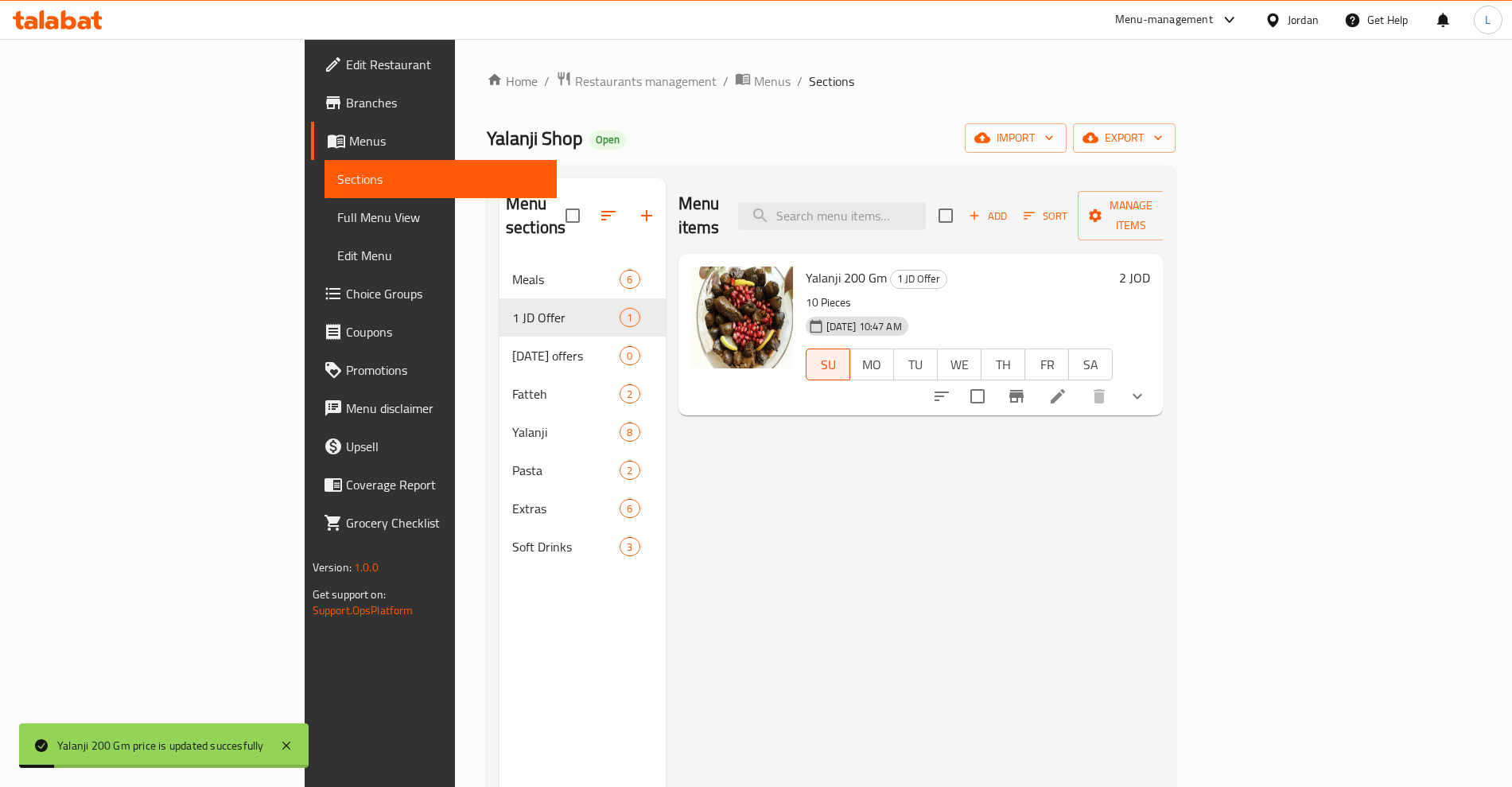
click at [1164, 527] on div "Menu items Add Sort Manage items Yalanji 200 Gm 1 JD Offer 10 Pieces 08-10-2025…" at bounding box center [915, 571] width 498 height 787
